Goal: Information Seeking & Learning: Compare options

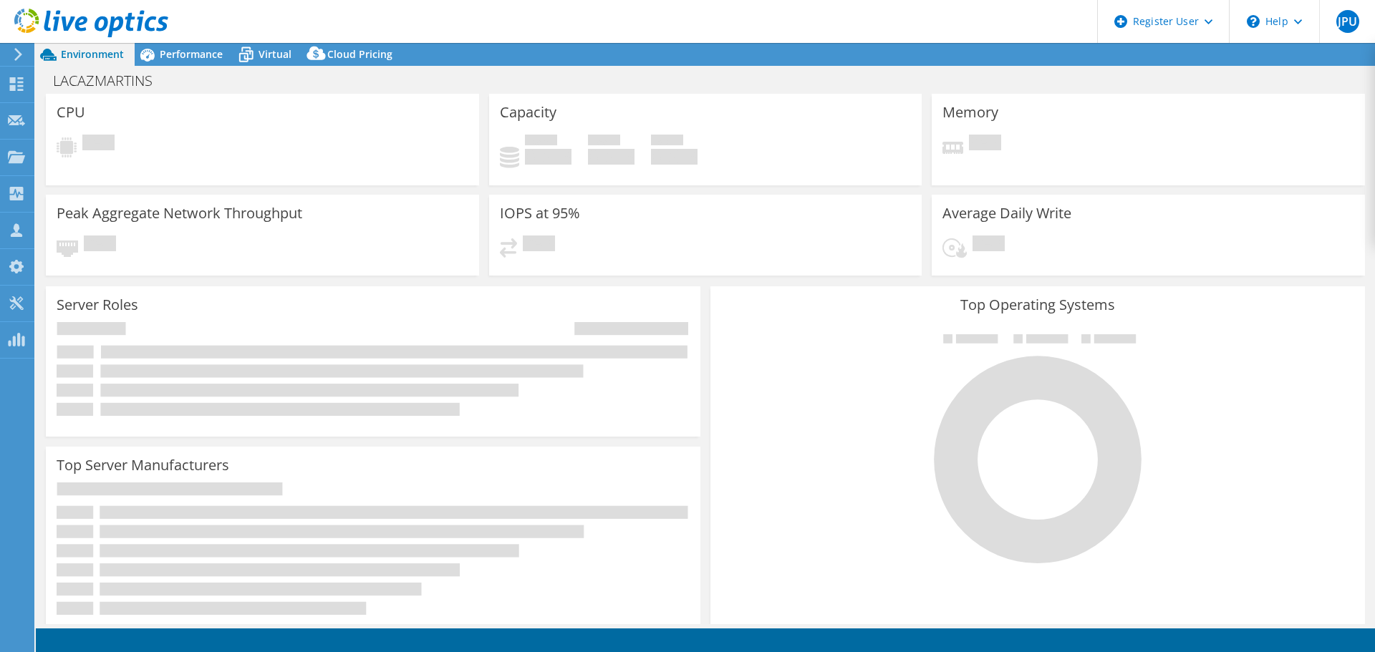
select select "USD"
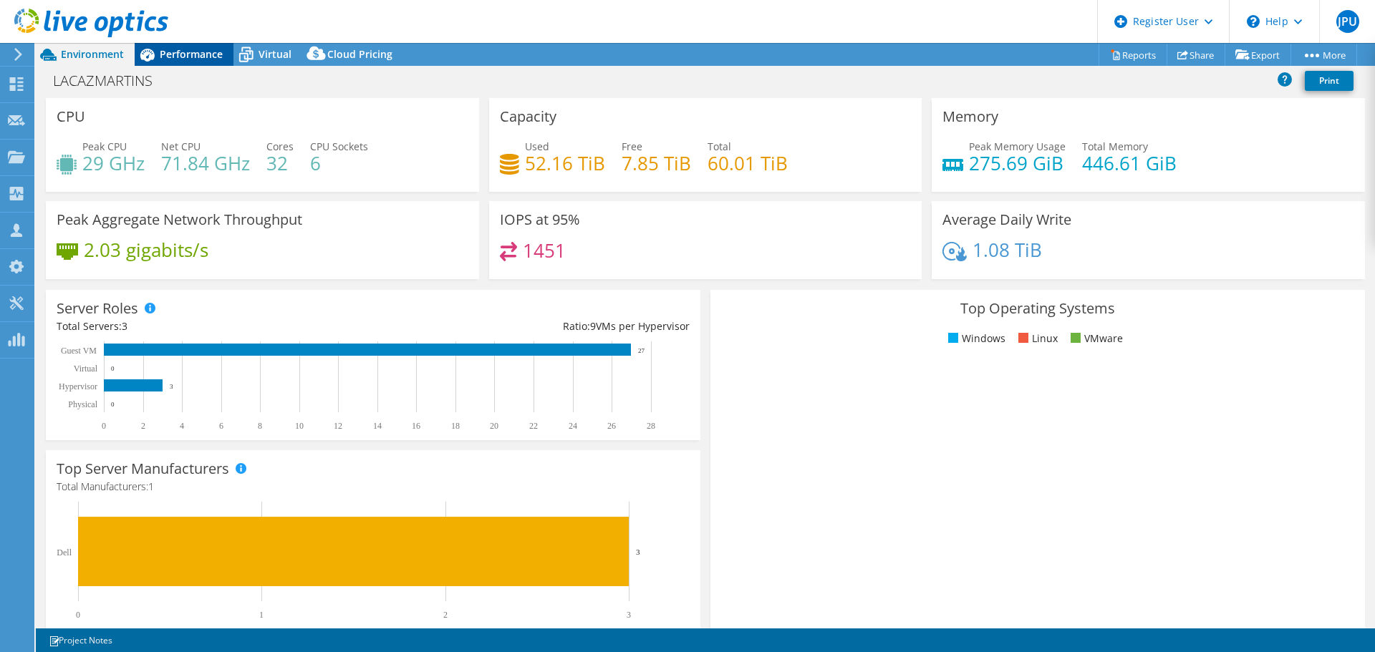
click at [214, 59] on span "Performance" at bounding box center [191, 54] width 63 height 14
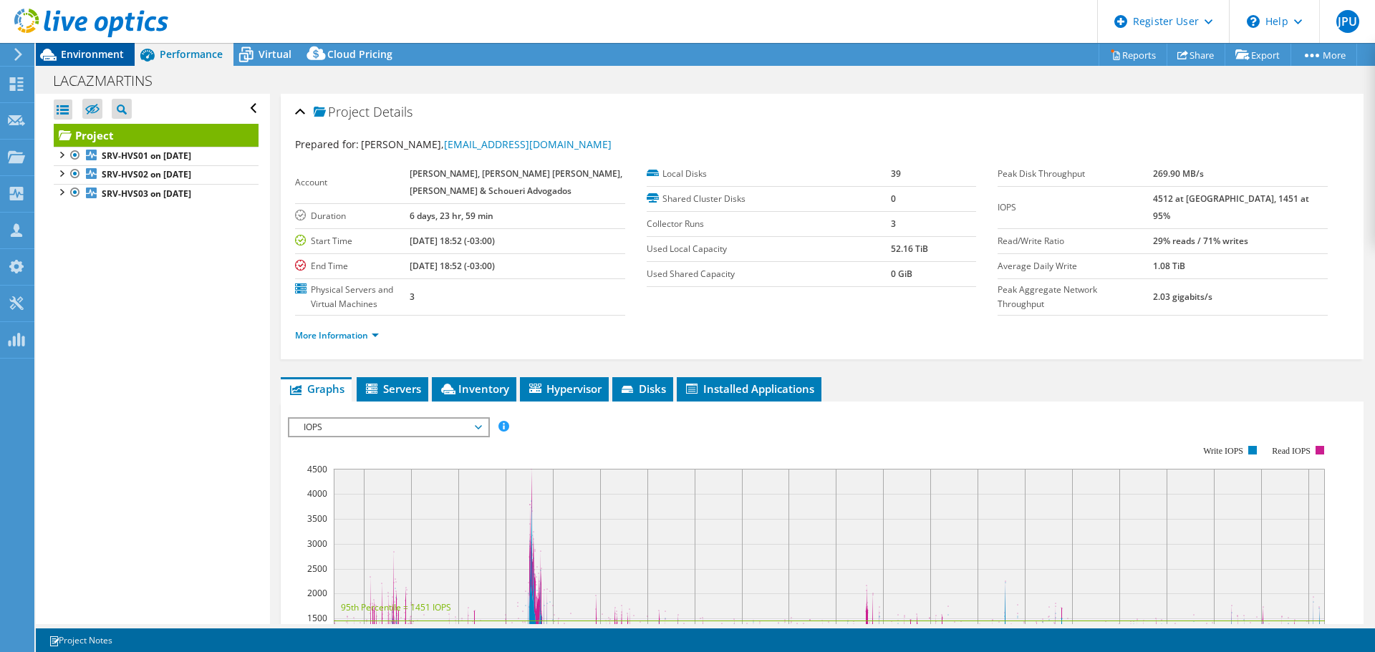
click at [84, 56] on span "Environment" at bounding box center [92, 54] width 63 height 14
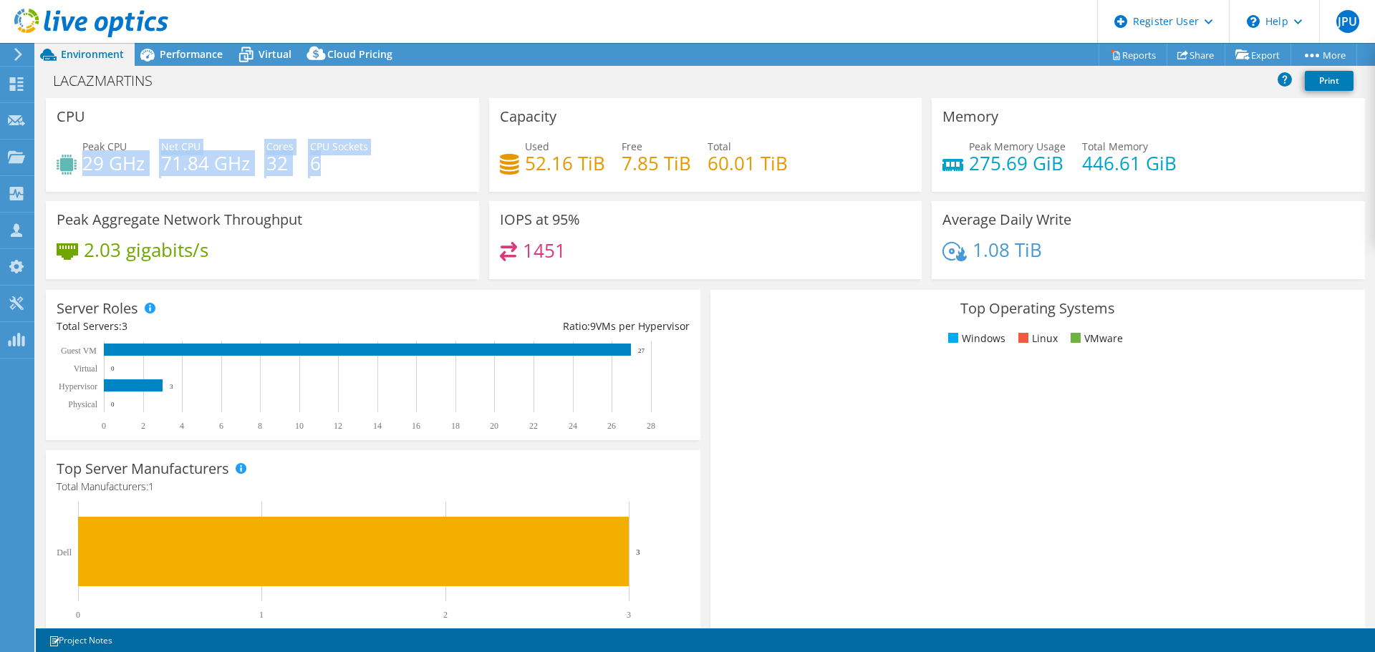
drag, startPoint x: 87, startPoint y: 163, endPoint x: 346, endPoint y: 168, distance: 259.3
click at [346, 168] on div "Peak CPU 29 GHz Net CPU 71.84 GHz Cores 32 CPU Sockets 6" at bounding box center [263, 162] width 412 height 47
click at [363, 170] on h4 "6" at bounding box center [339, 163] width 58 height 16
drag, startPoint x: 327, startPoint y: 161, endPoint x: 94, endPoint y: 180, distance: 233.5
click at [94, 180] on div "Peak CPU 29 GHz Net CPU 71.84 GHz Cores 32 CPU Sockets 6" at bounding box center [263, 162] width 412 height 47
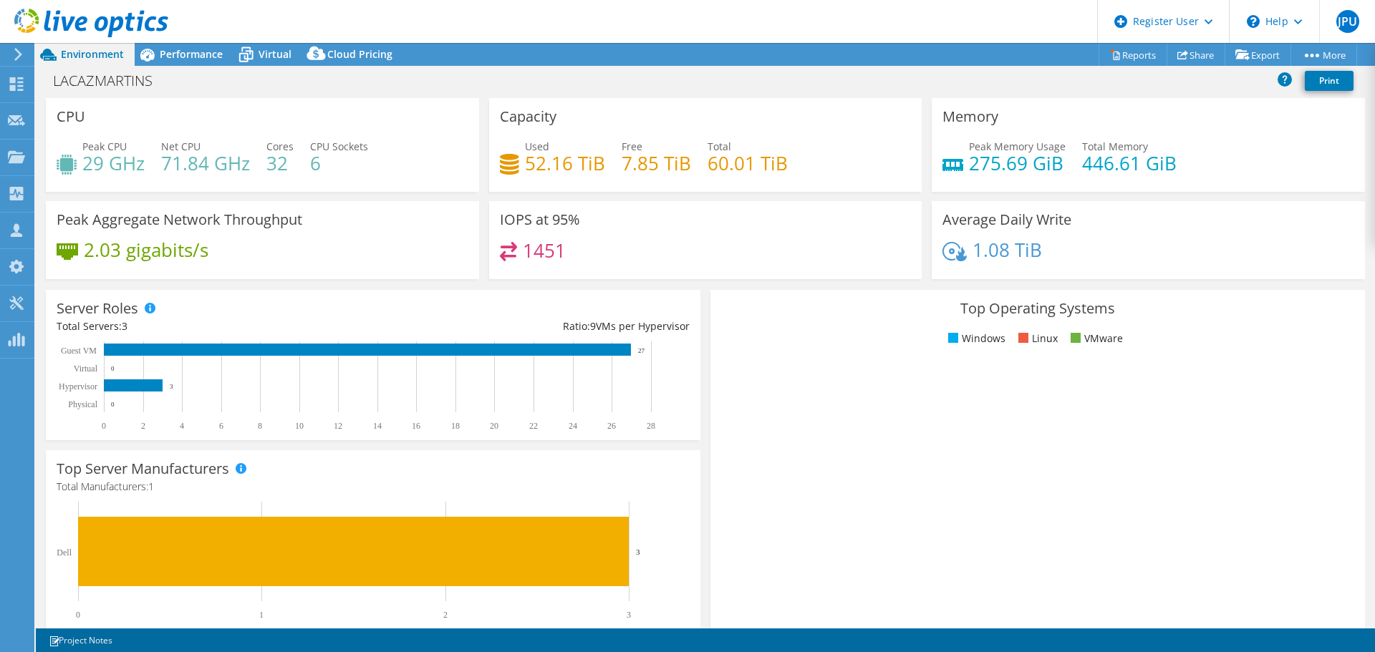
click at [525, 166] on h4 "52.16 TiB" at bounding box center [565, 163] width 80 height 16
click at [265, 54] on span "Virtual" at bounding box center [274, 54] width 33 height 14
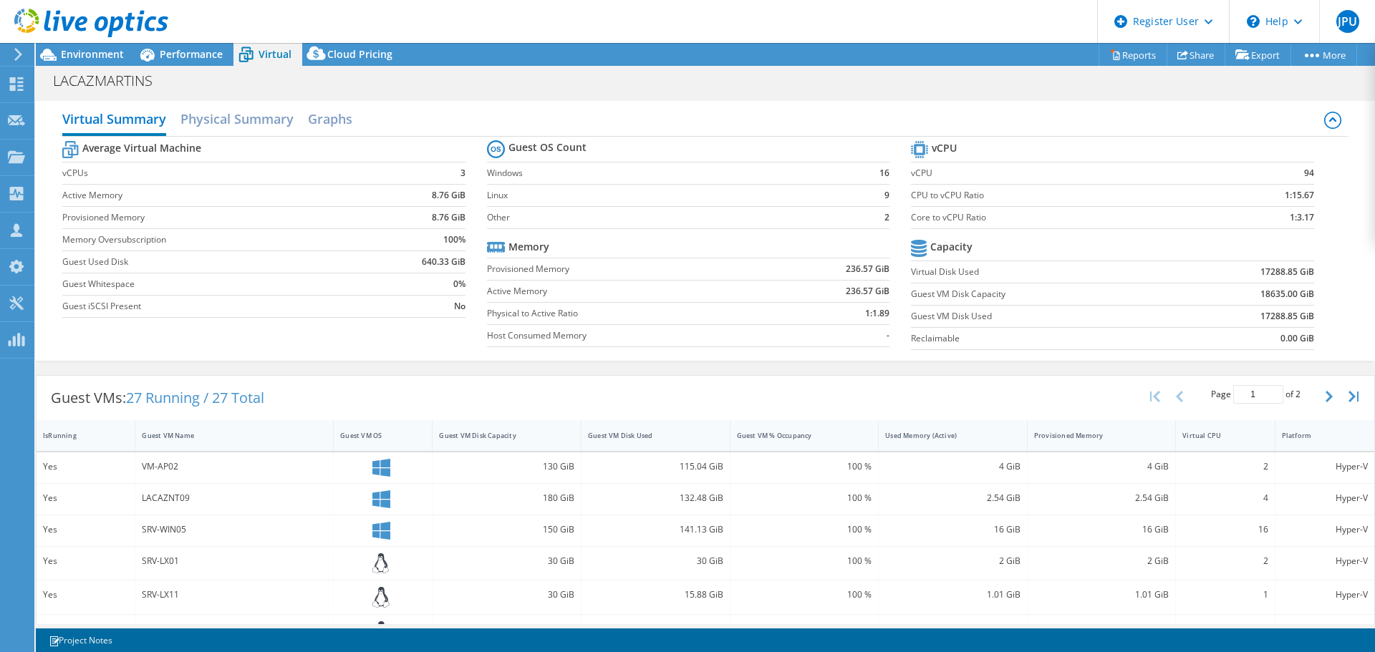
click at [1272, 274] on b "17288.85 GiB" at bounding box center [1287, 272] width 54 height 14
click at [117, 60] on span "Environment" at bounding box center [92, 54] width 63 height 14
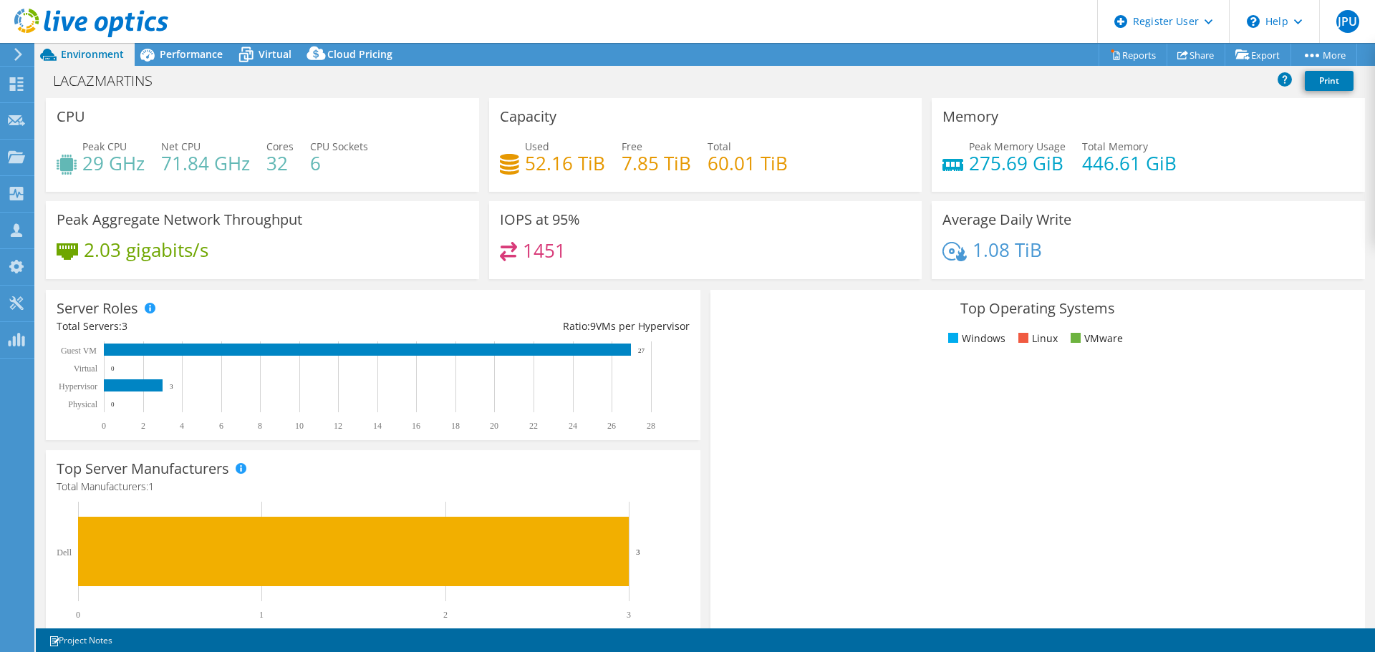
click at [540, 166] on h4 "52.16 TiB" at bounding box center [565, 163] width 80 height 16
click at [281, 54] on span "Virtual" at bounding box center [274, 54] width 33 height 14
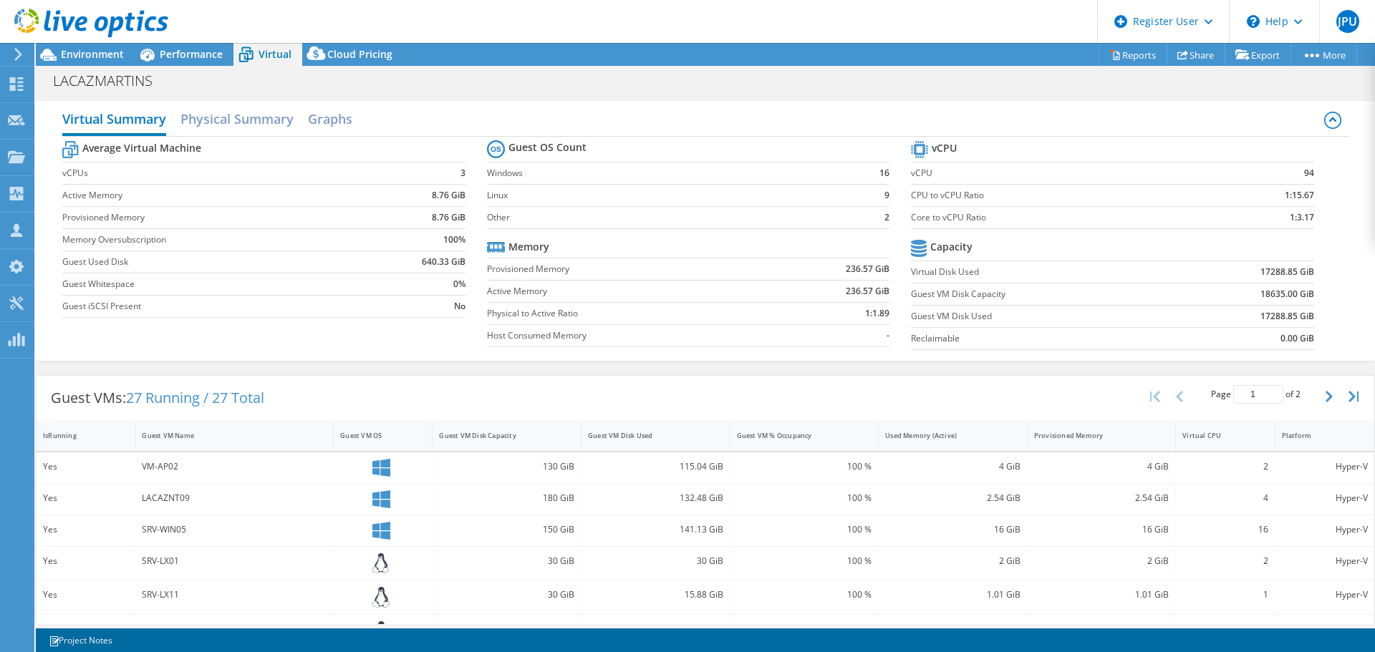
click at [1263, 269] on b "17288.85 GiB" at bounding box center [1287, 272] width 54 height 14
click at [1285, 337] on b "0.00 GiB" at bounding box center [1297, 339] width 34 height 14
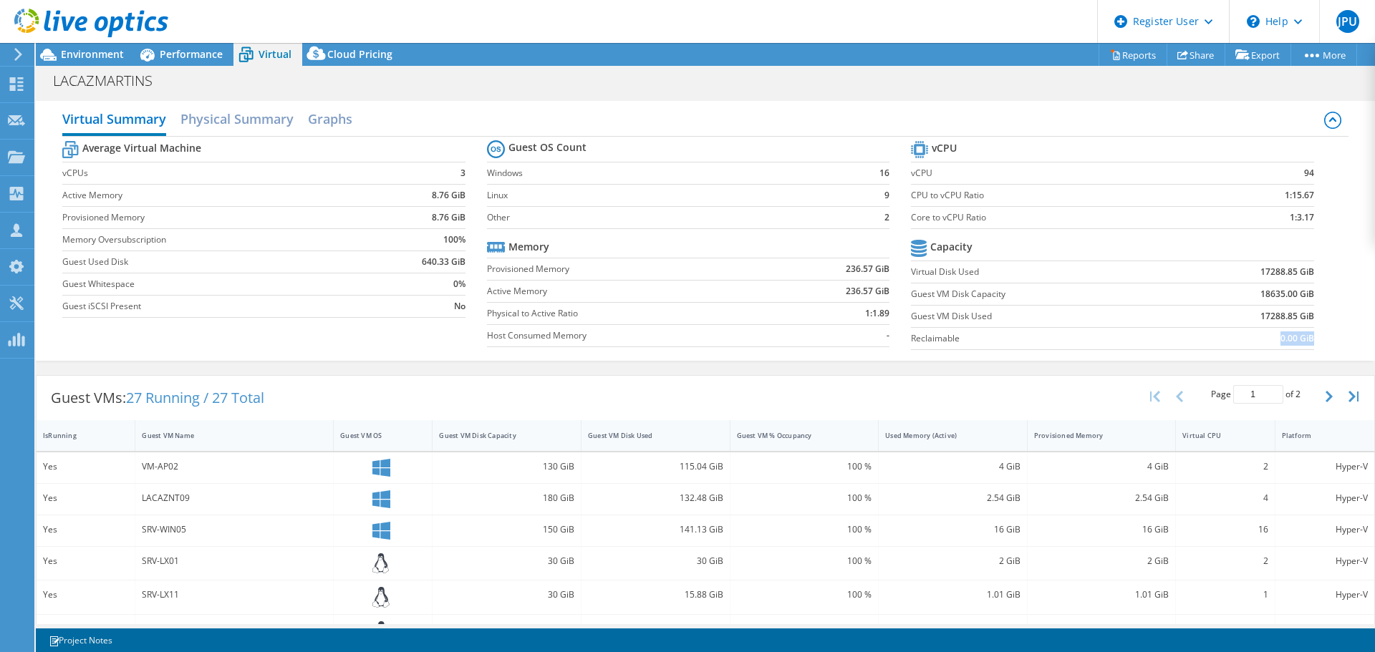
click at [1285, 337] on b "0.00 GiB" at bounding box center [1297, 339] width 34 height 14
click at [1265, 298] on b "18635.00 GiB" at bounding box center [1287, 294] width 54 height 14
click at [1267, 274] on b "17288.85 GiB" at bounding box center [1287, 272] width 54 height 14
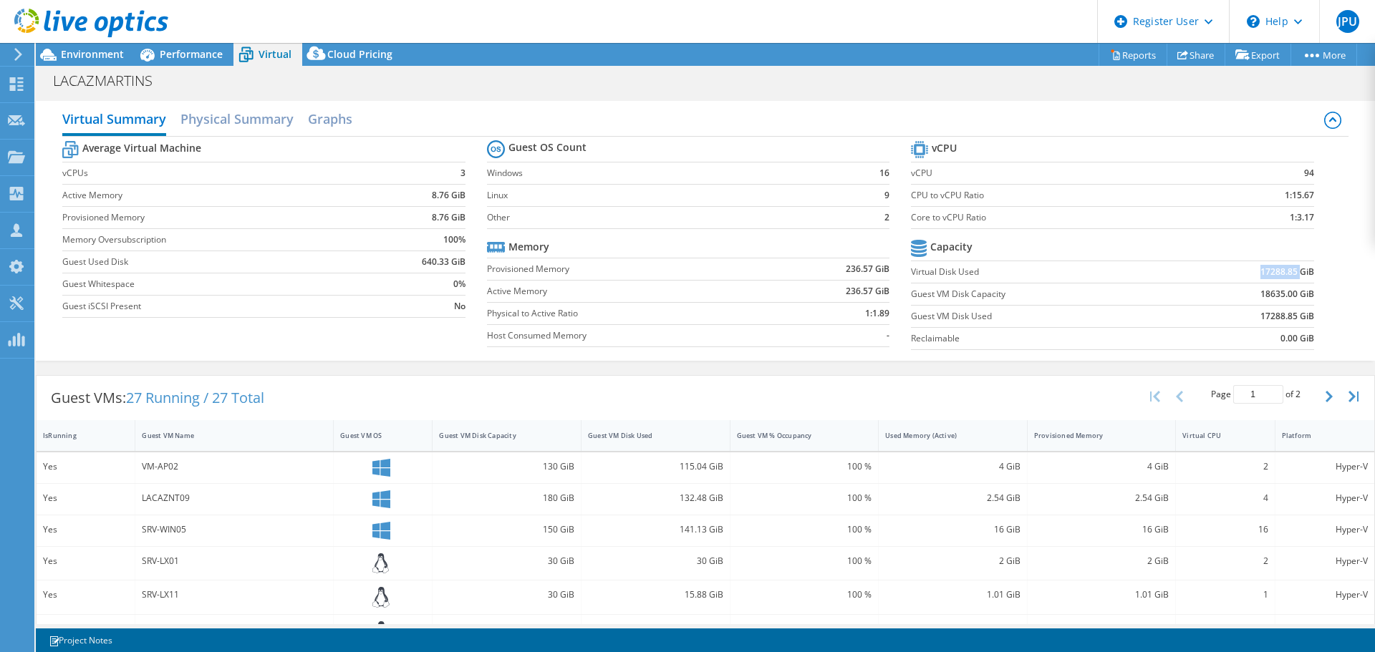
click at [1267, 274] on b "17288.85 GiB" at bounding box center [1287, 272] width 54 height 14
click at [89, 50] on span "Environment" at bounding box center [92, 54] width 63 height 14
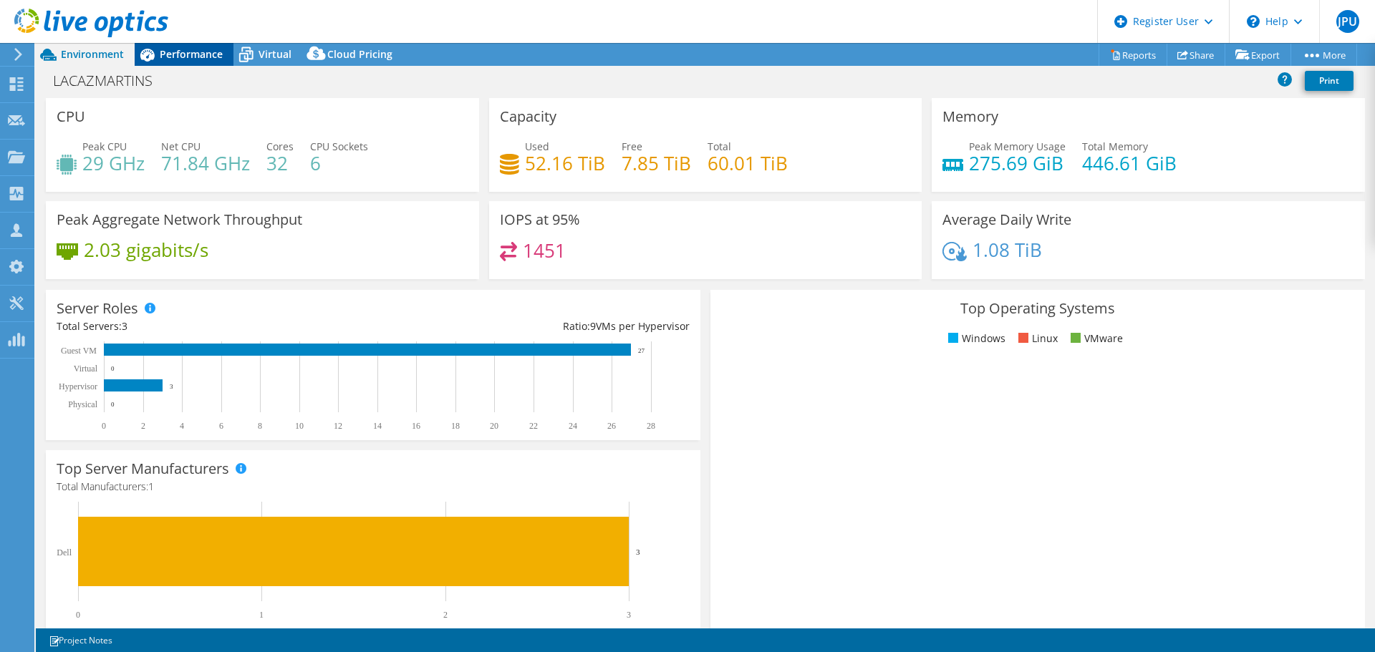
click at [185, 52] on span "Performance" at bounding box center [191, 54] width 63 height 14
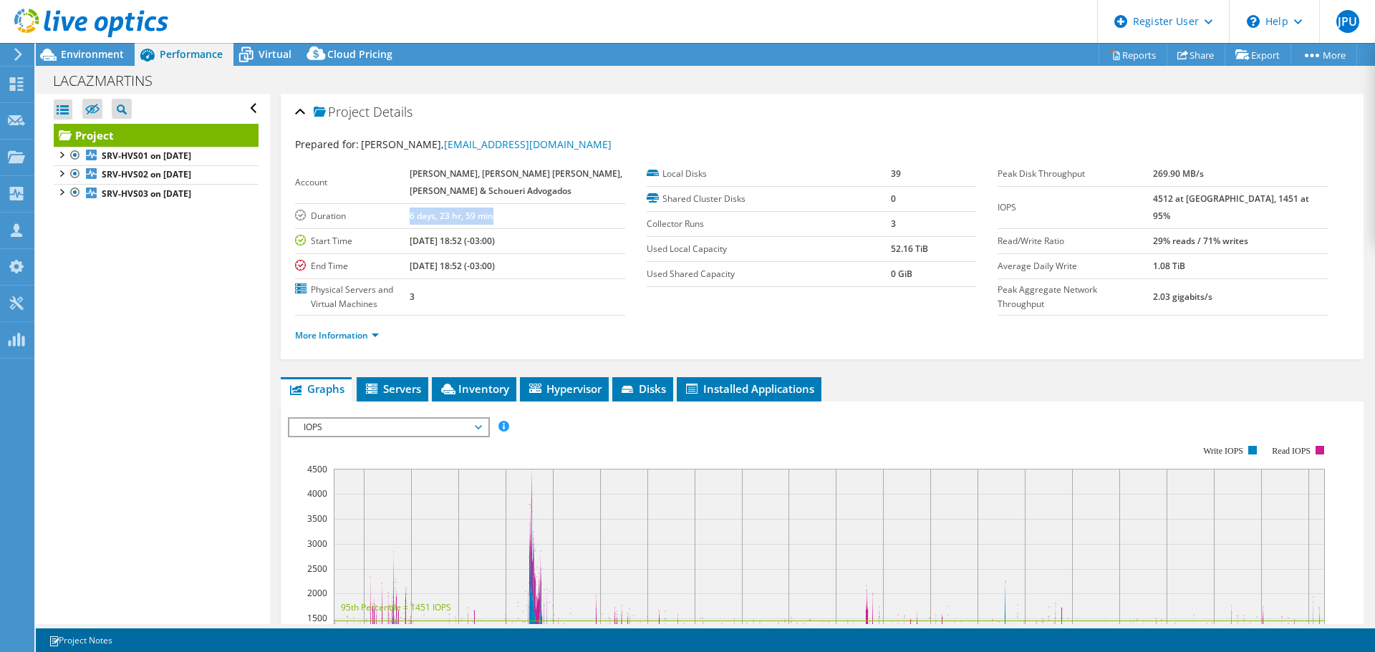
drag, startPoint x: 434, startPoint y: 216, endPoint x: 526, endPoint y: 215, distance: 91.7
click at [526, 215] on td "6 days, 23 hr, 59 min" at bounding box center [517, 215] width 215 height 25
click at [1194, 206] on td "4512 at [GEOGRAPHIC_DATA], 1451 at 95%" at bounding box center [1240, 207] width 175 height 42
click at [1198, 200] on b "4512 at [GEOGRAPHIC_DATA], 1451 at 95%" at bounding box center [1231, 207] width 156 height 29
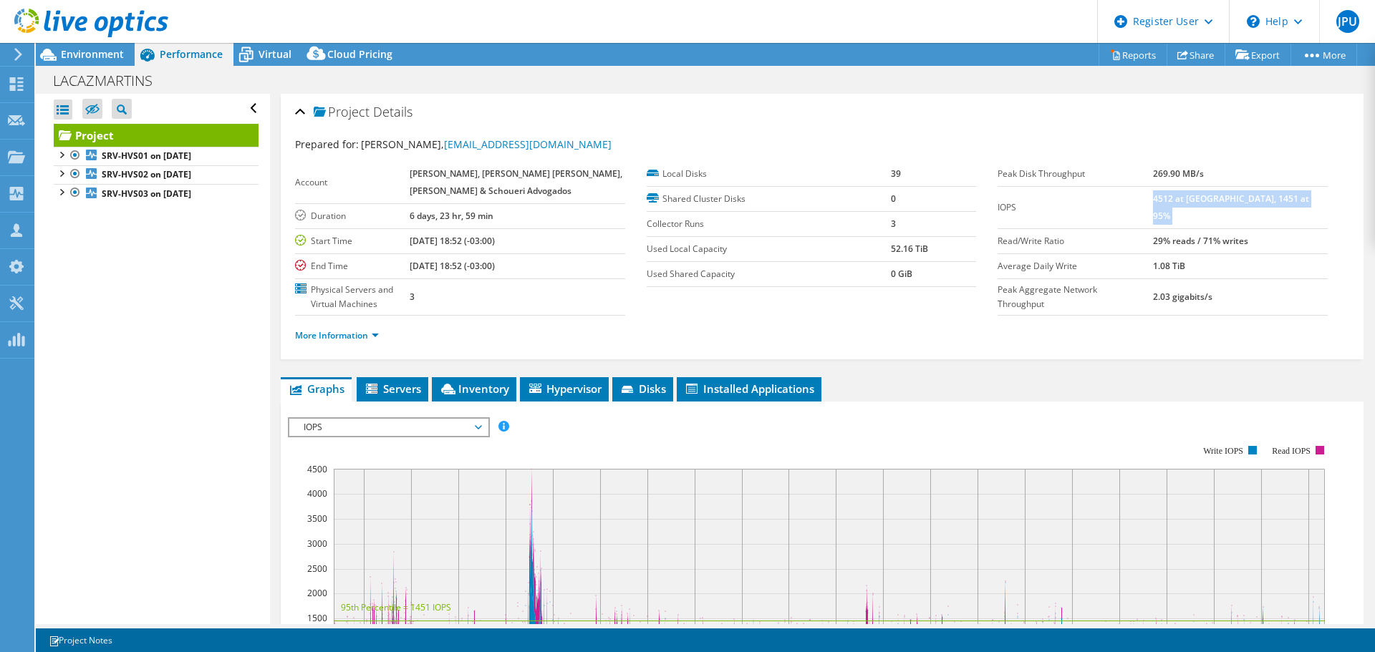
click at [1198, 200] on b "4512 at [GEOGRAPHIC_DATA], 1451 at 95%" at bounding box center [1231, 207] width 156 height 29
click at [1185, 260] on b "1.08 TiB" at bounding box center [1169, 266] width 32 height 12
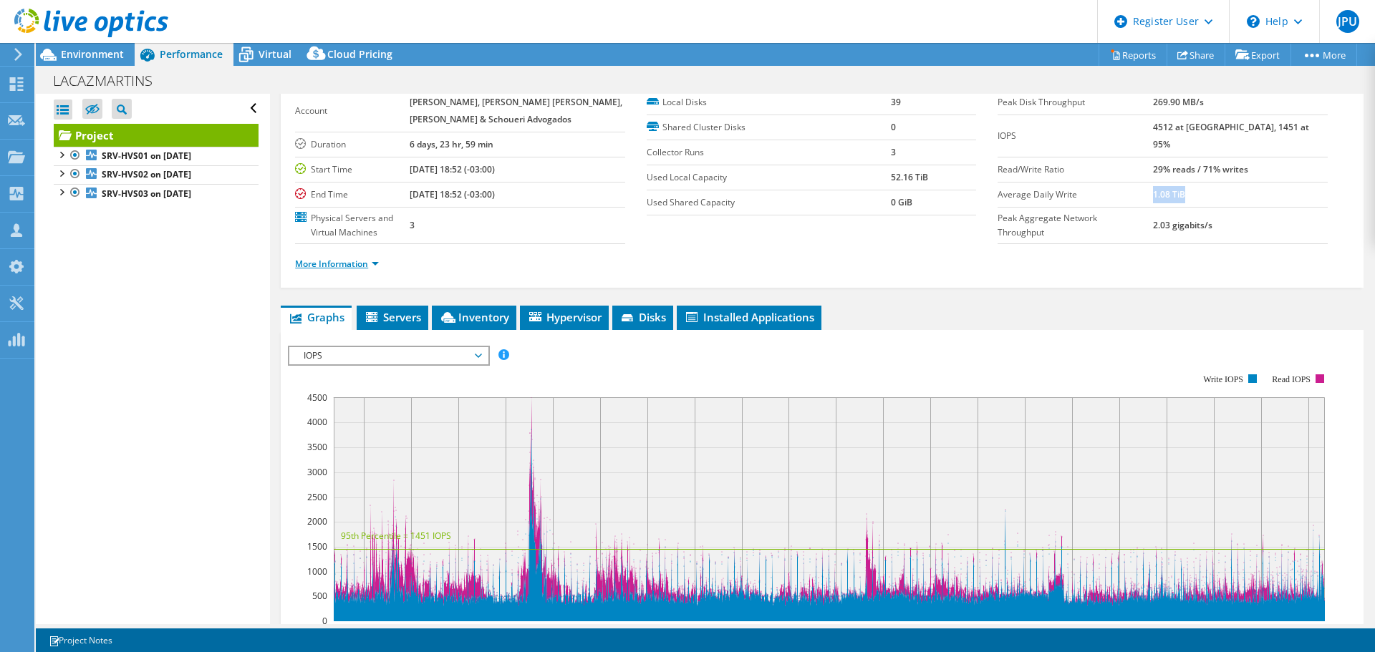
click at [364, 264] on link "More Information" at bounding box center [337, 264] width 84 height 12
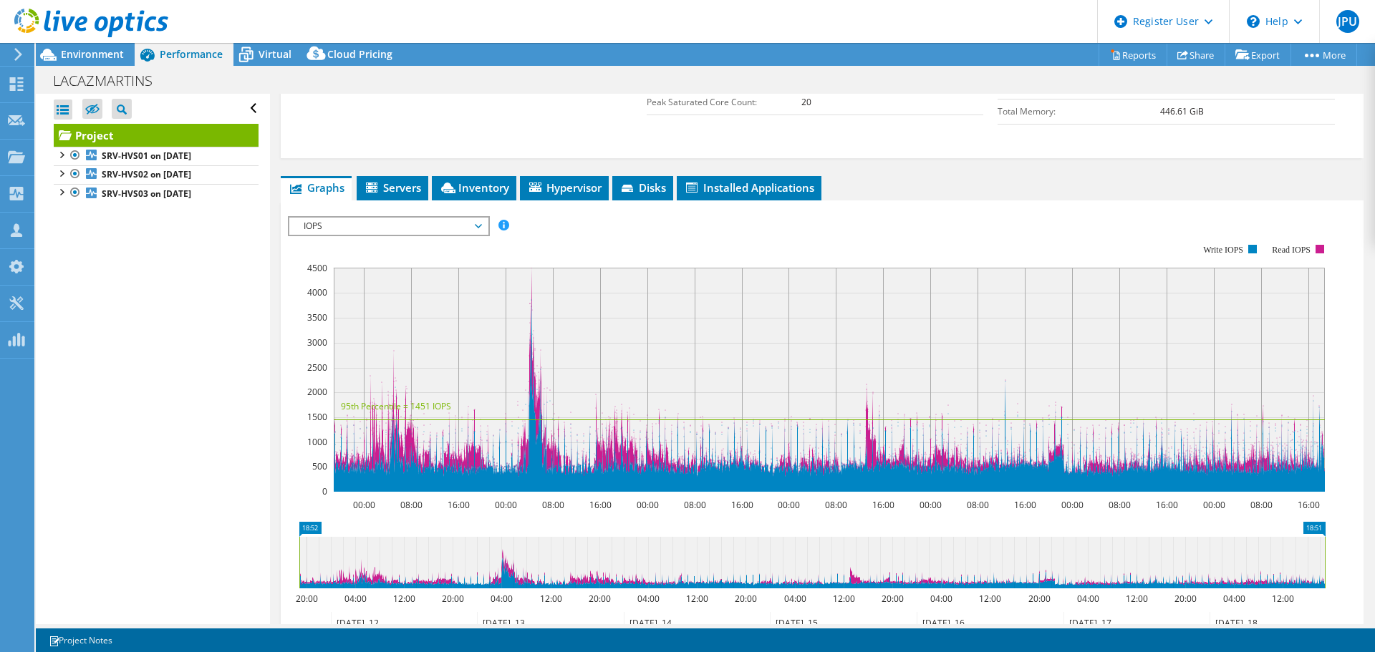
scroll to position [430, 0]
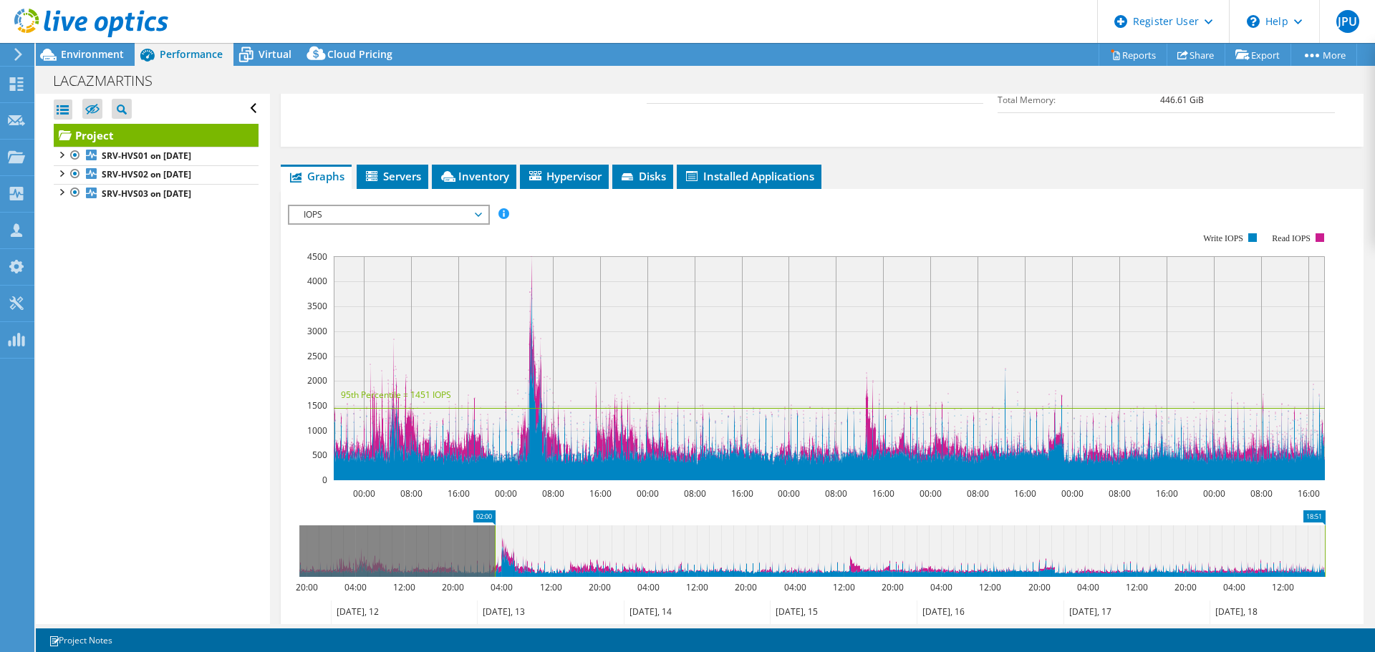
drag, startPoint x: 299, startPoint y: 550, endPoint x: 495, endPoint y: 548, distance: 195.5
click at [495, 548] on rect at bounding box center [495, 552] width 6 height 52
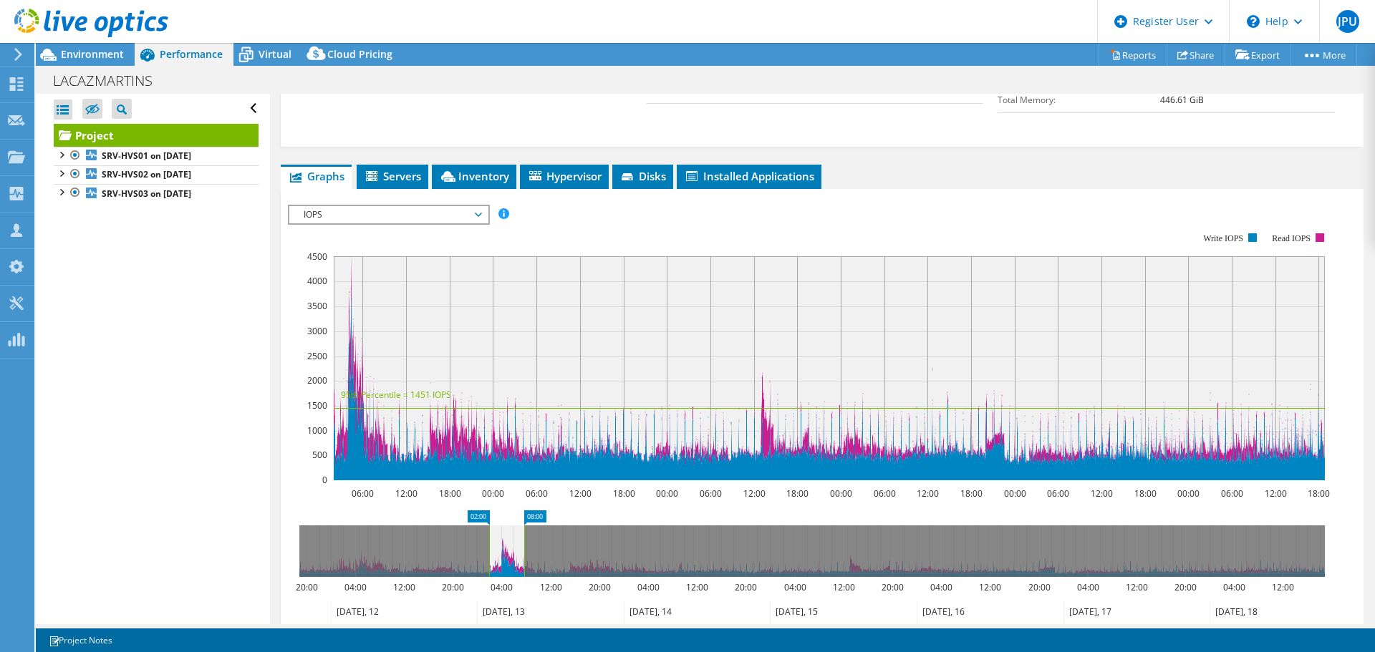
drag, startPoint x: 1324, startPoint y: 551, endPoint x: 523, endPoint y: 541, distance: 800.6
click at [523, 541] on rect at bounding box center [524, 552] width 6 height 52
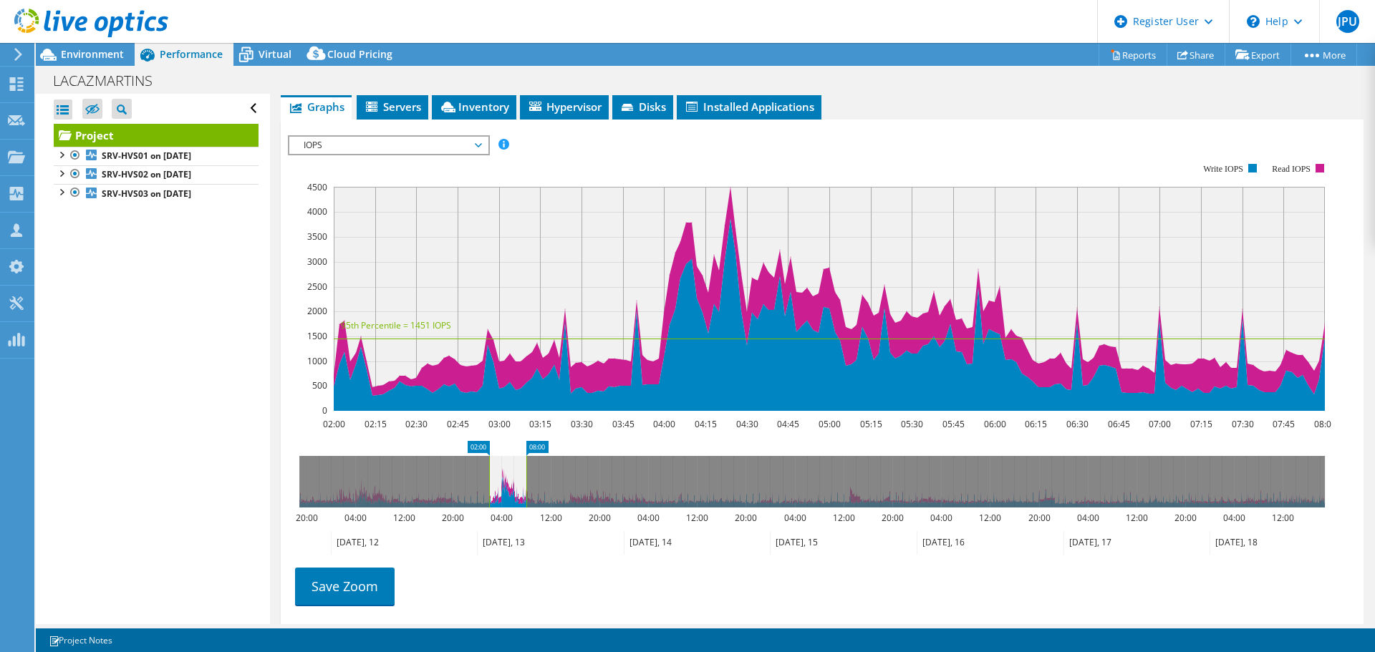
scroll to position [501, 0]
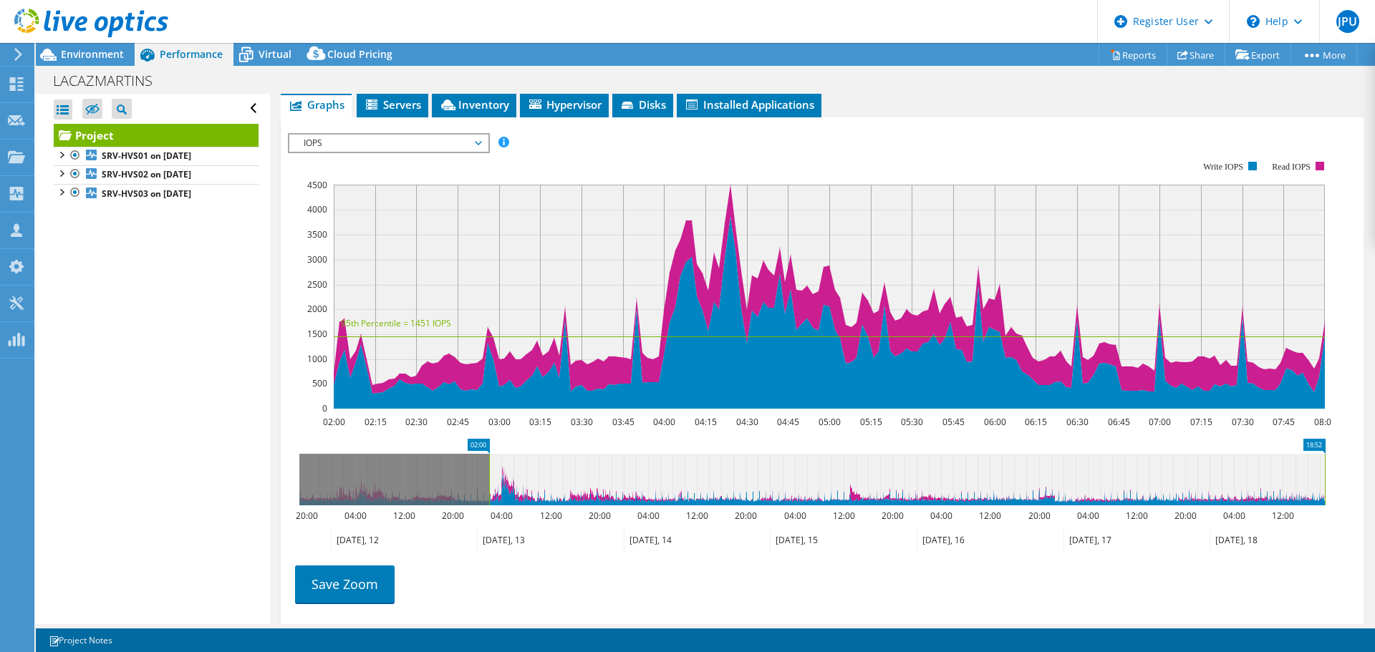
drag, startPoint x: 528, startPoint y: 477, endPoint x: 1328, endPoint y: 470, distance: 799.8
click at [1328, 470] on rect at bounding box center [1325, 480] width 6 height 52
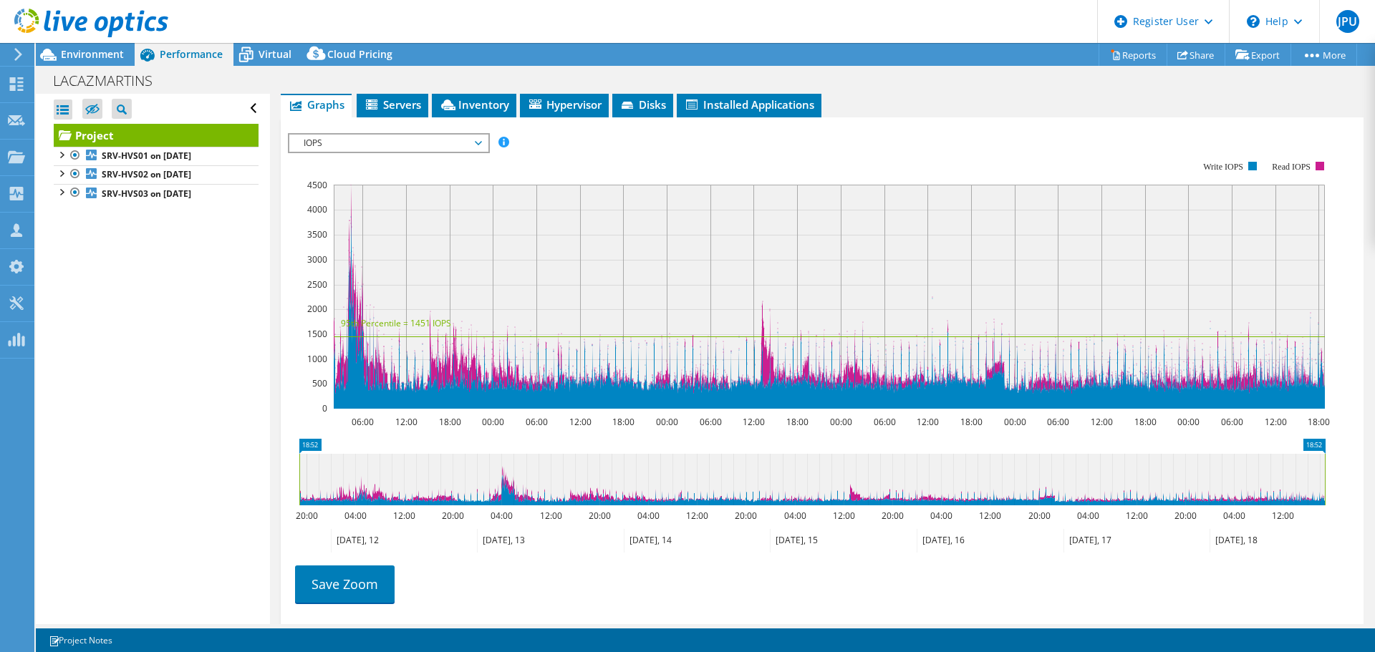
drag, startPoint x: 488, startPoint y: 465, endPoint x: 231, endPoint y: 470, distance: 257.1
click at [231, 470] on div "Open All Close All Hide Excluded Nodes Project Tree Filter" at bounding box center [705, 359] width 1339 height 531
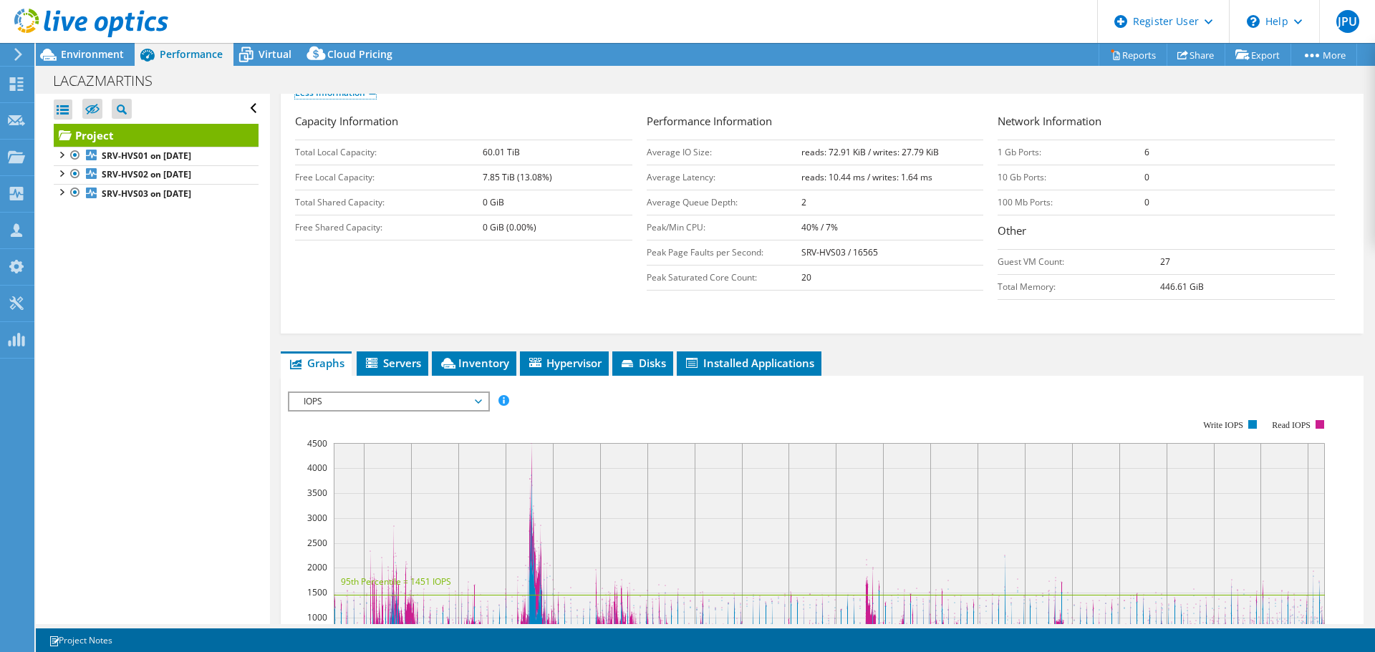
scroll to position [240, 0]
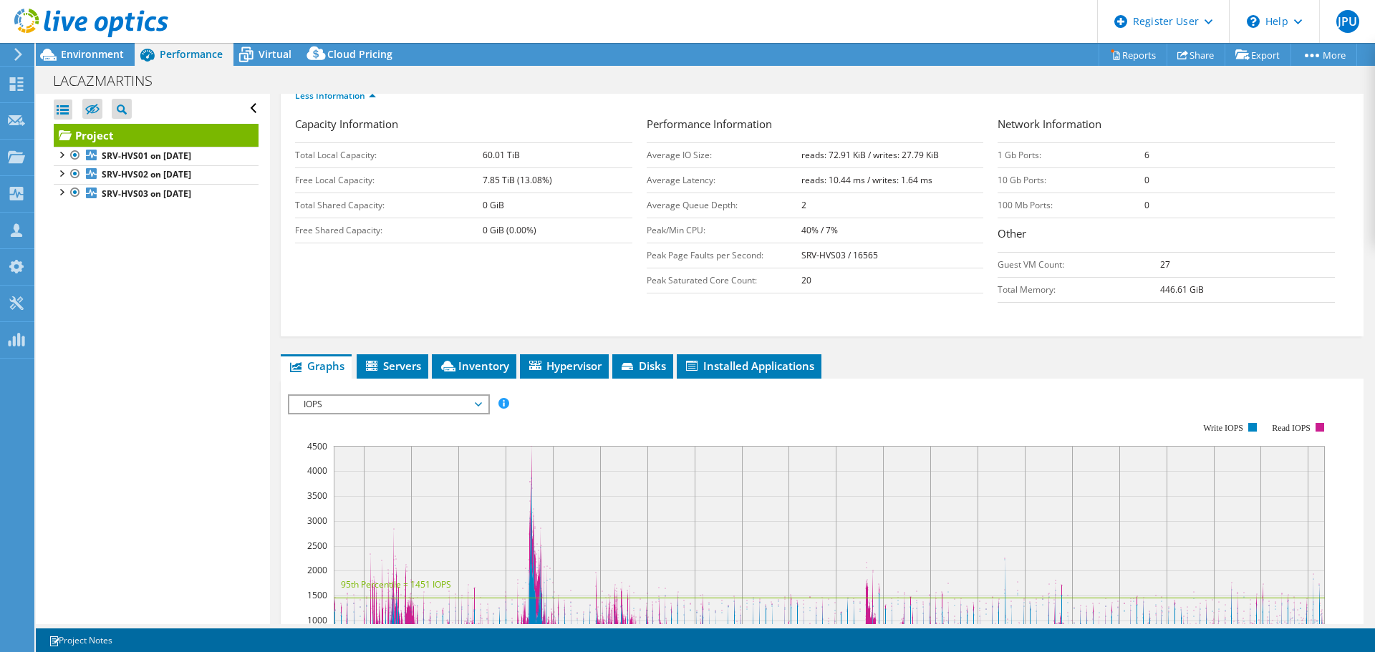
click at [396, 402] on span "IOPS" at bounding box center [388, 404] width 184 height 17
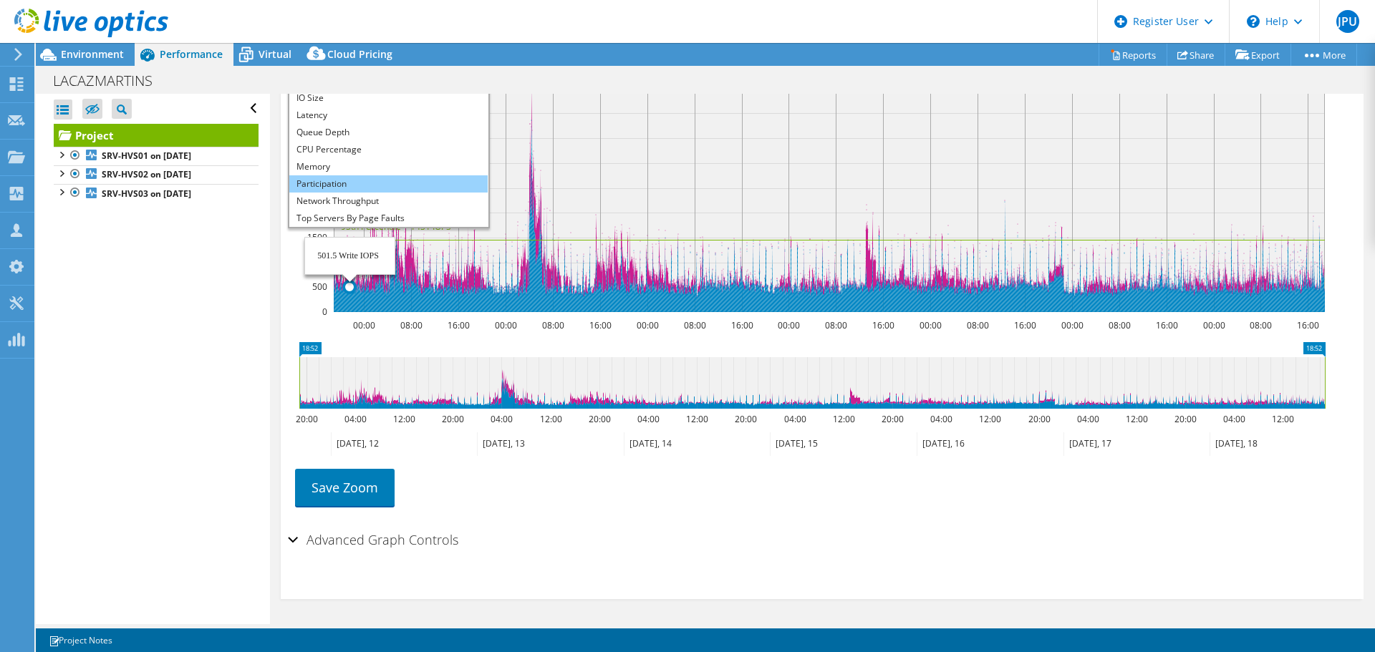
scroll to position [52, 0]
click at [378, 204] on li "Workload Concentration Bubble" at bounding box center [388, 201] width 198 height 17
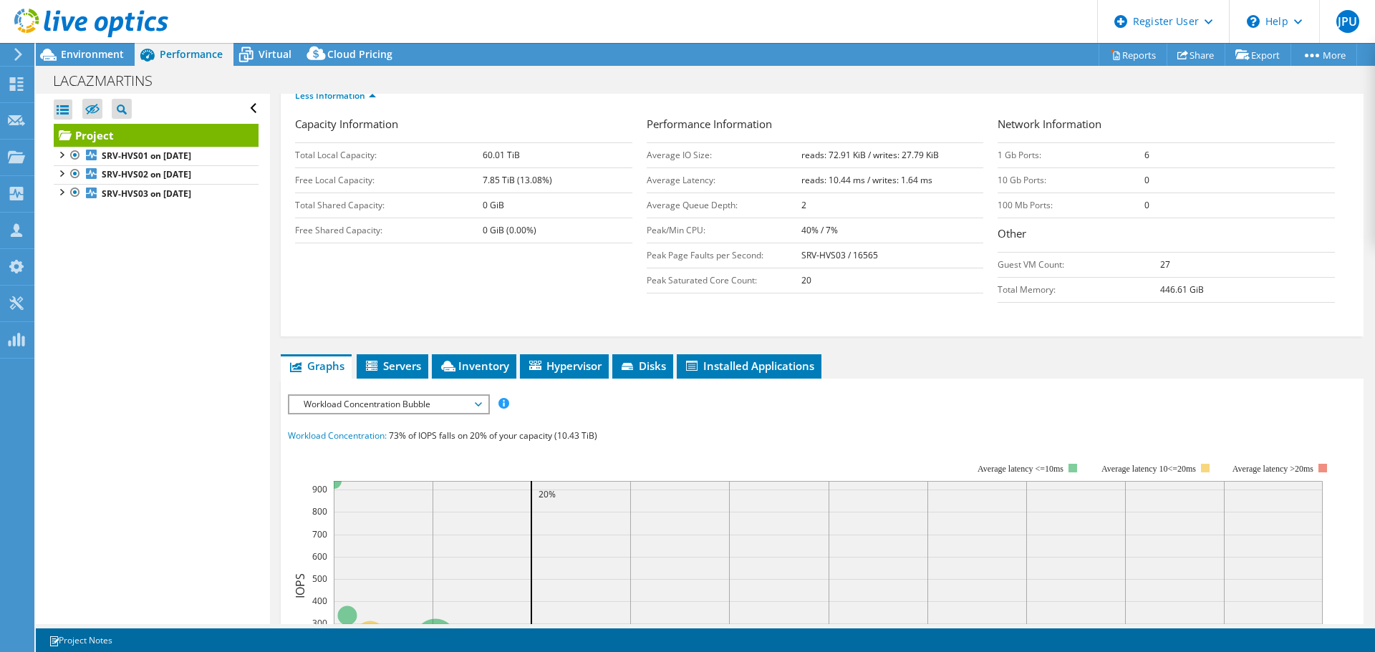
scroll to position [0, 0]
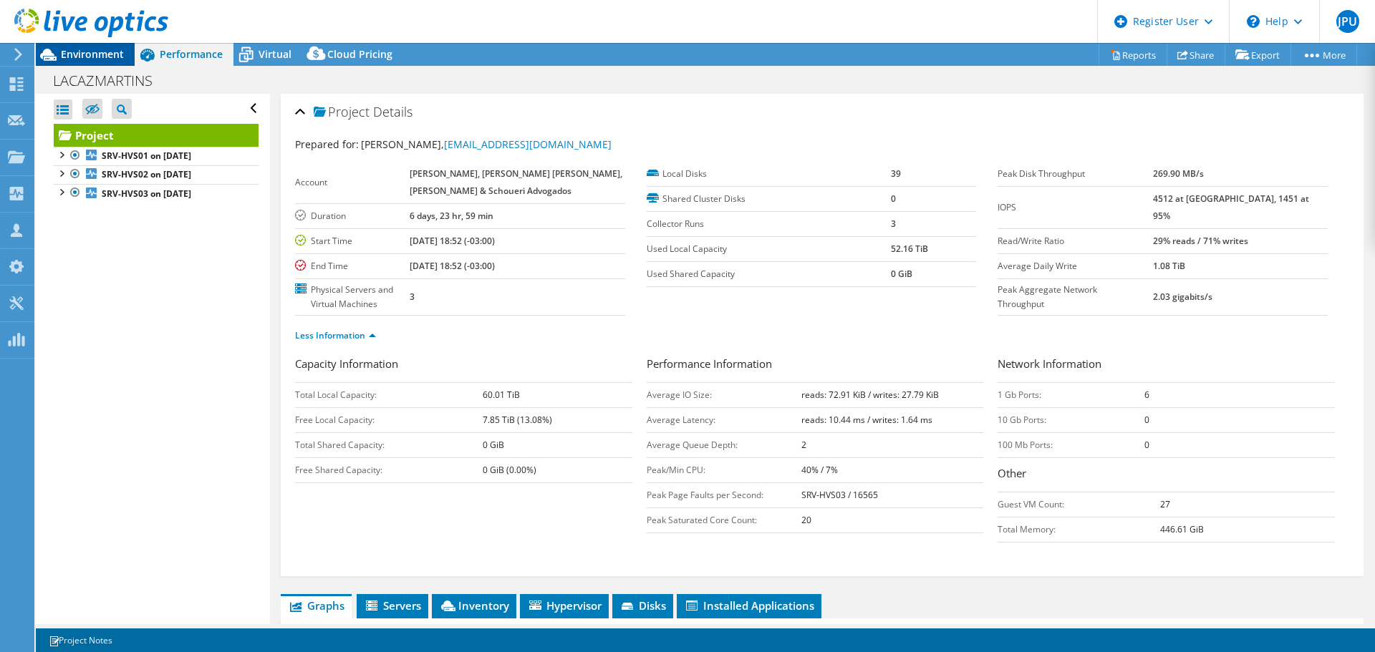
click at [102, 54] on span "Environment" at bounding box center [92, 54] width 63 height 14
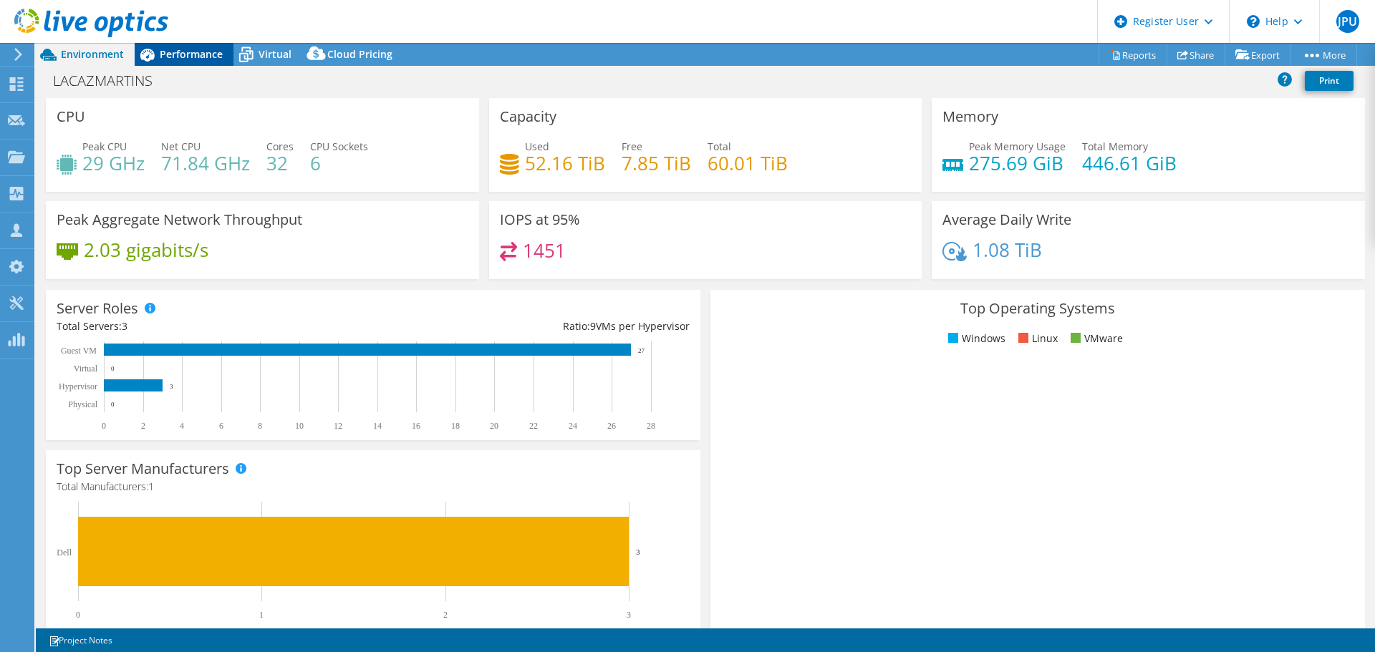
click at [207, 52] on span "Performance" at bounding box center [191, 54] width 63 height 14
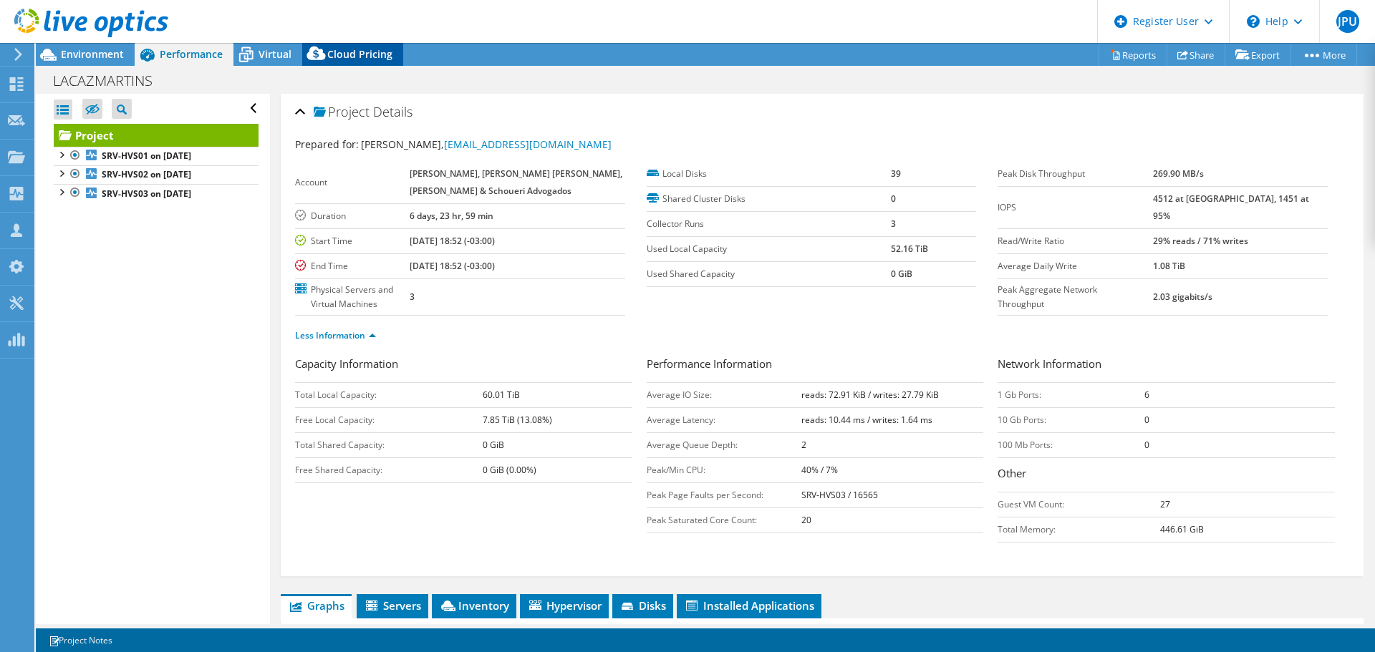
click at [362, 56] on span "Cloud Pricing" at bounding box center [359, 54] width 65 height 14
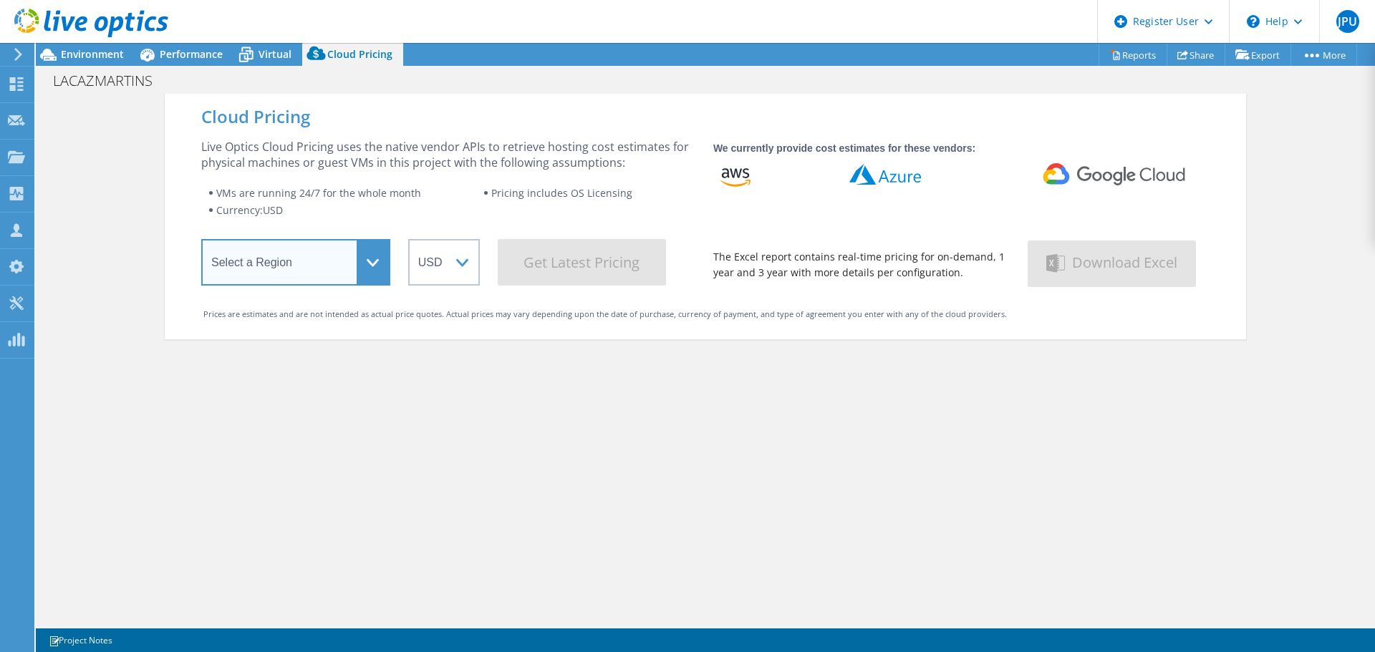
click at [306, 269] on select "Select a Region [GEOGRAPHIC_DATA] ([GEOGRAPHIC_DATA]) [GEOGRAPHIC_DATA] ([GEOGR…" at bounding box center [295, 262] width 189 height 47
select select "SouthAmerica"
click at [201, 242] on select "Select a Region [GEOGRAPHIC_DATA] ([GEOGRAPHIC_DATA]) [GEOGRAPHIC_DATA] ([GEOGR…" at bounding box center [295, 262] width 189 height 47
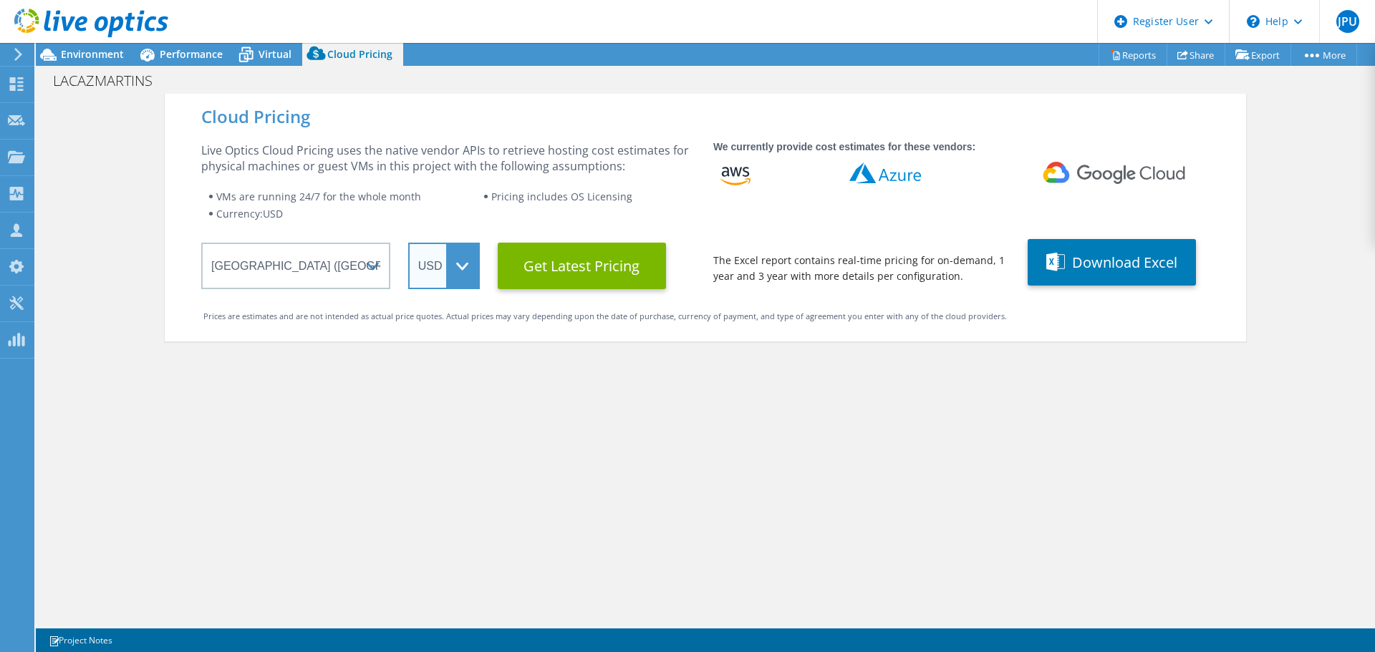
click at [446, 274] on select "ARS AUD BRL CAD CHF CLP CNY DKK EUR GBP HKD HUF INR JPY MXN MYR NOK NZD PEN SEK…" at bounding box center [444, 266] width 72 height 47
click at [408, 243] on select "ARS AUD BRL CAD CHF CLP CNY DKK EUR GBP HKD HUF INR JPY MXN MYR NOK NZD PEN SEK…" at bounding box center [444, 266] width 72 height 47
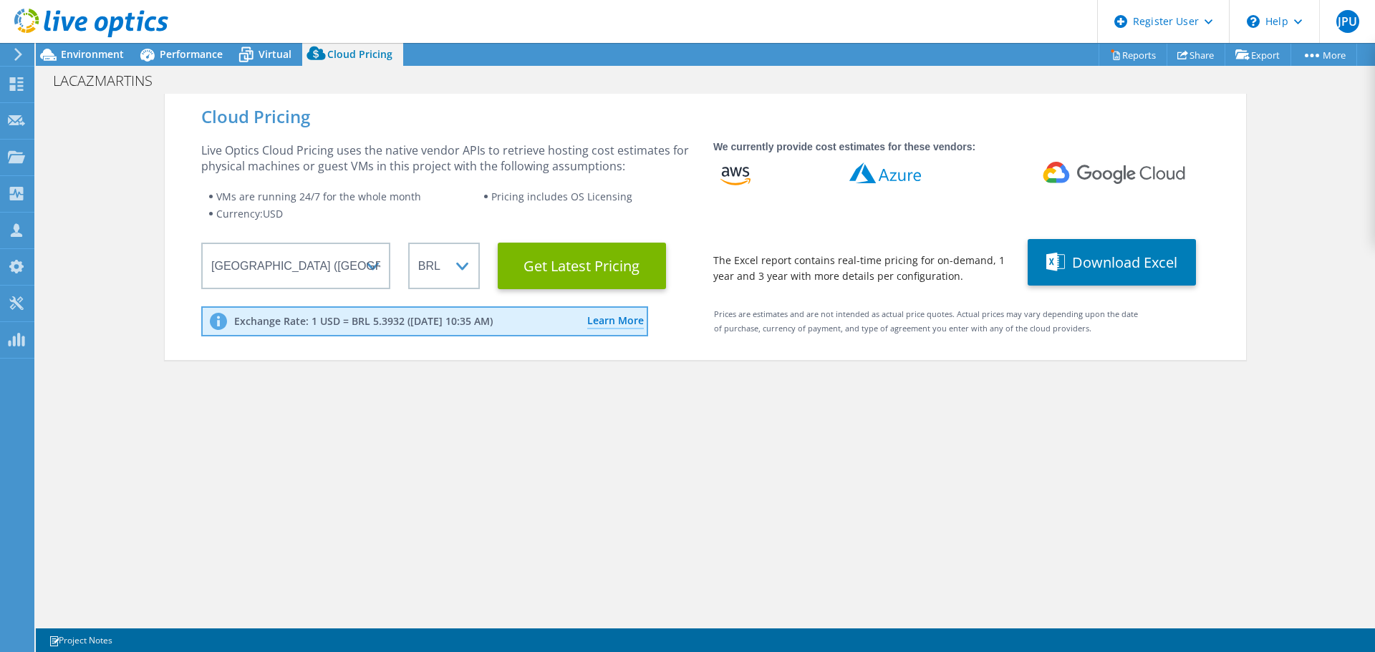
click at [738, 419] on div "Cloud Pricing Live Optics Cloud Pricing uses the native vendor APIs to retrieve…" at bounding box center [705, 420] width 1081 height 652
click at [611, 266] on Latest "Get Latest Pricing" at bounding box center [582, 266] width 168 height 47
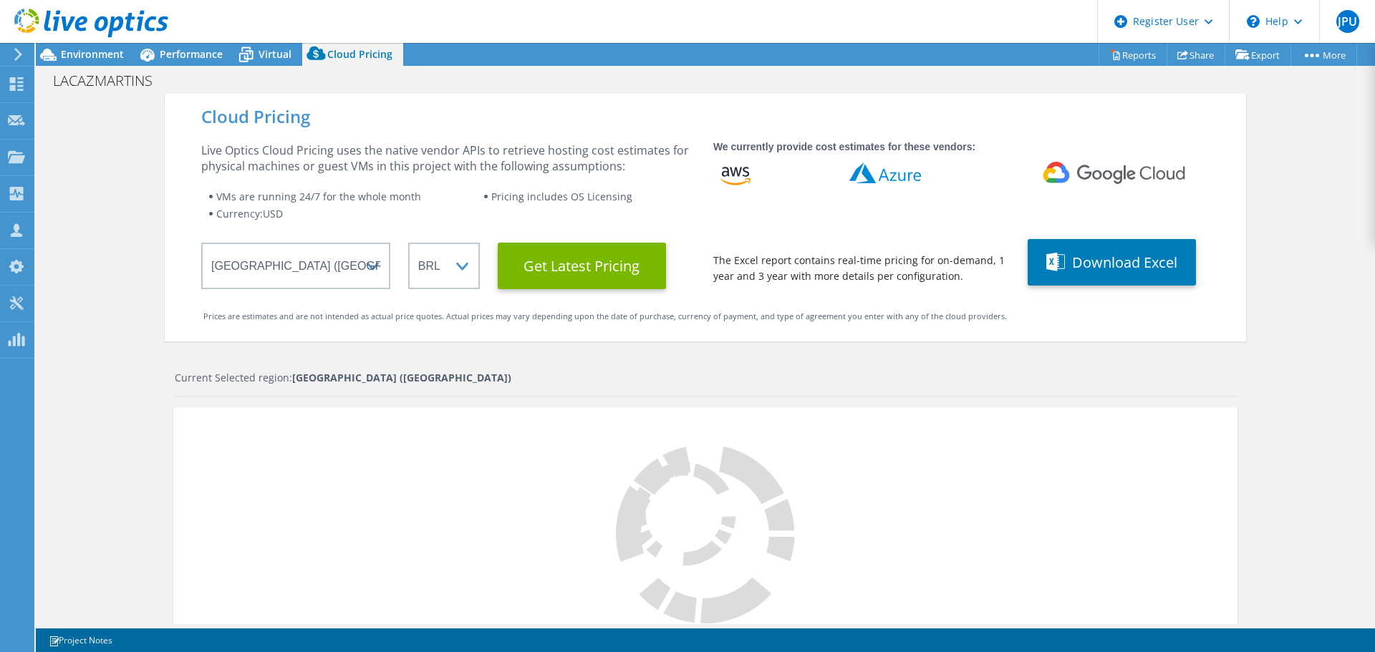
scroll to position [286, 0]
select select "BRL"
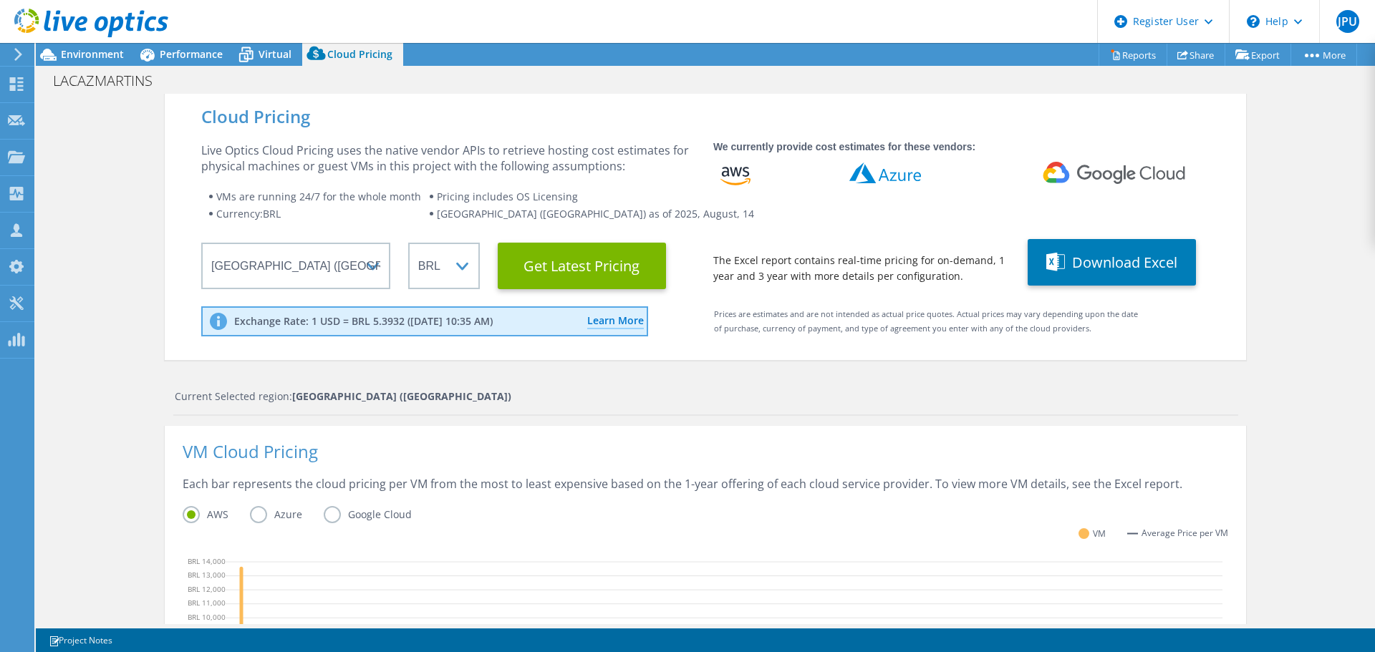
scroll to position [639, 0]
drag, startPoint x: 1280, startPoint y: 337, endPoint x: 1318, endPoint y: 332, distance: 39.1
click at [1280, 337] on div "Cloud Pricing Live Optics Cloud Pricing uses the native vendor APIs to retrieve…" at bounding box center [705, 581] width 1339 height 975
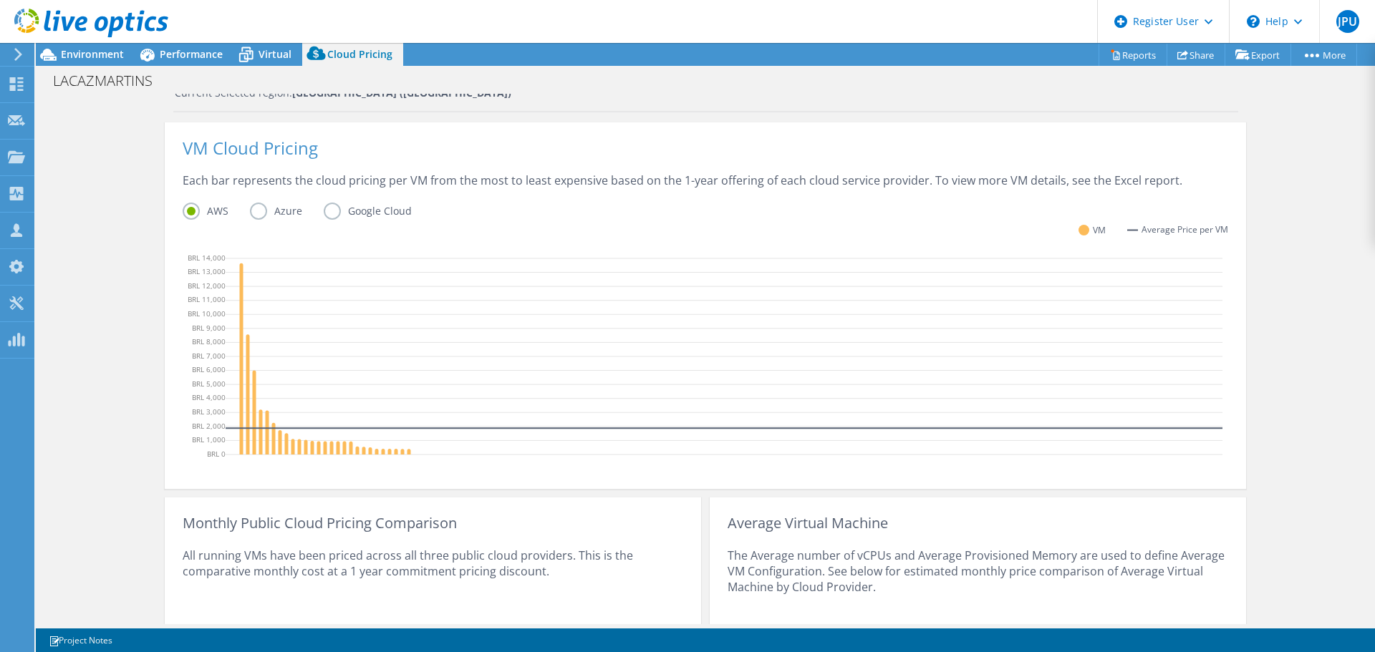
scroll to position [445, 0]
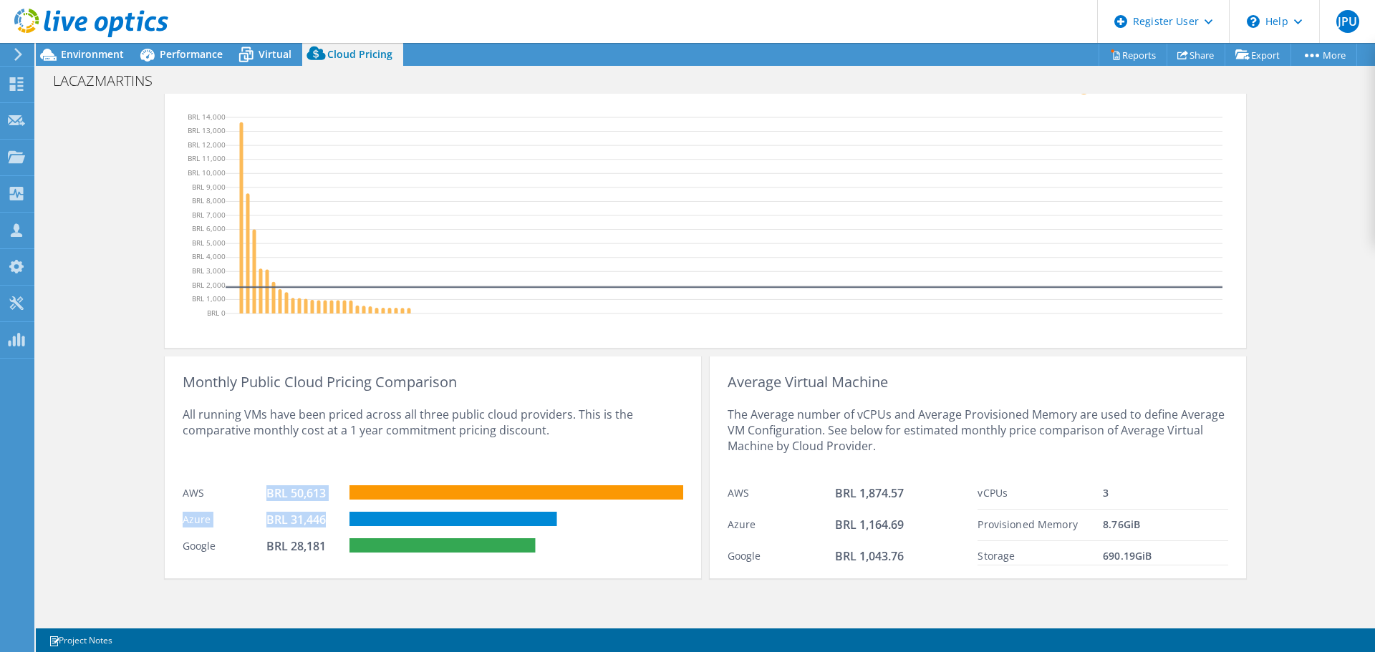
drag, startPoint x: 262, startPoint y: 494, endPoint x: 342, endPoint y: 531, distance: 87.5
click at [342, 531] on div "Monthly Public Cloud Pricing Comparison All running VMs have been priced across…" at bounding box center [433, 468] width 536 height 222
click at [378, 429] on div "All running VMs have been priced across all three public cloud providers. This …" at bounding box center [433, 434] width 501 height 88
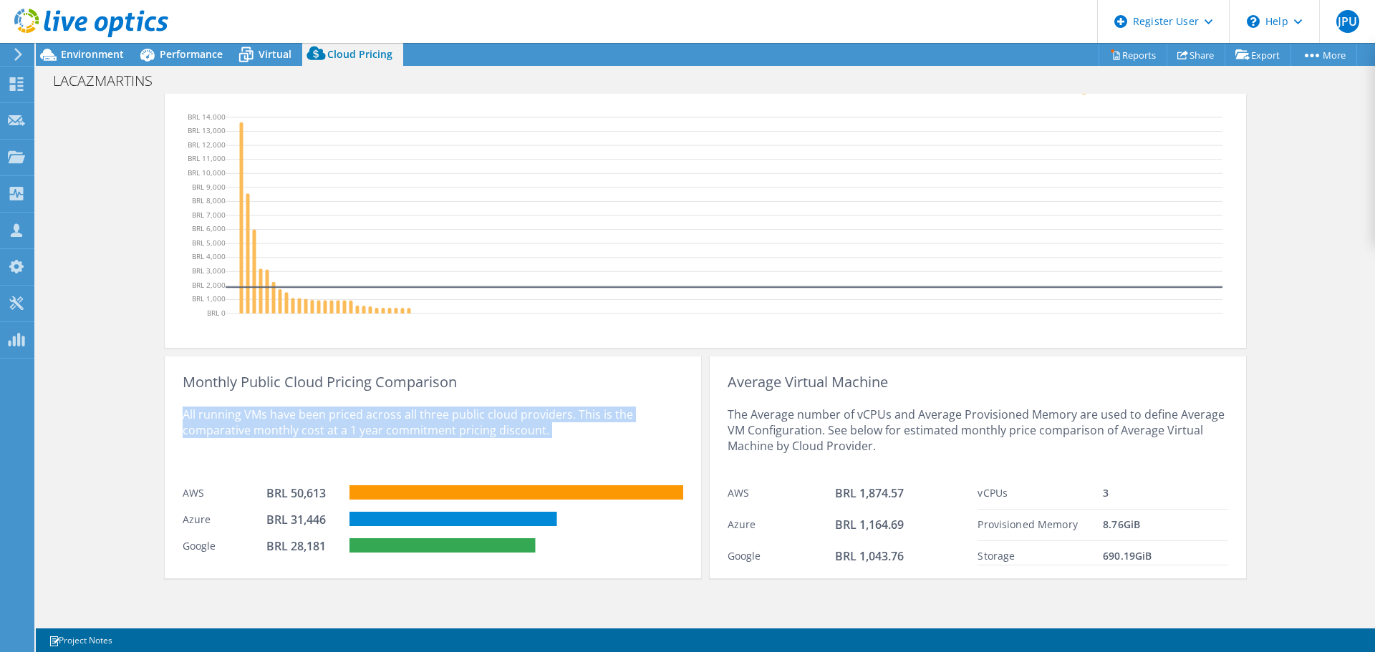
click at [378, 429] on div "All running VMs have been priced across all three public cloud providers. This …" at bounding box center [433, 434] width 501 height 88
click at [284, 435] on div "All running VMs have been priced across all three public cloud providers. This …" at bounding box center [433, 434] width 501 height 88
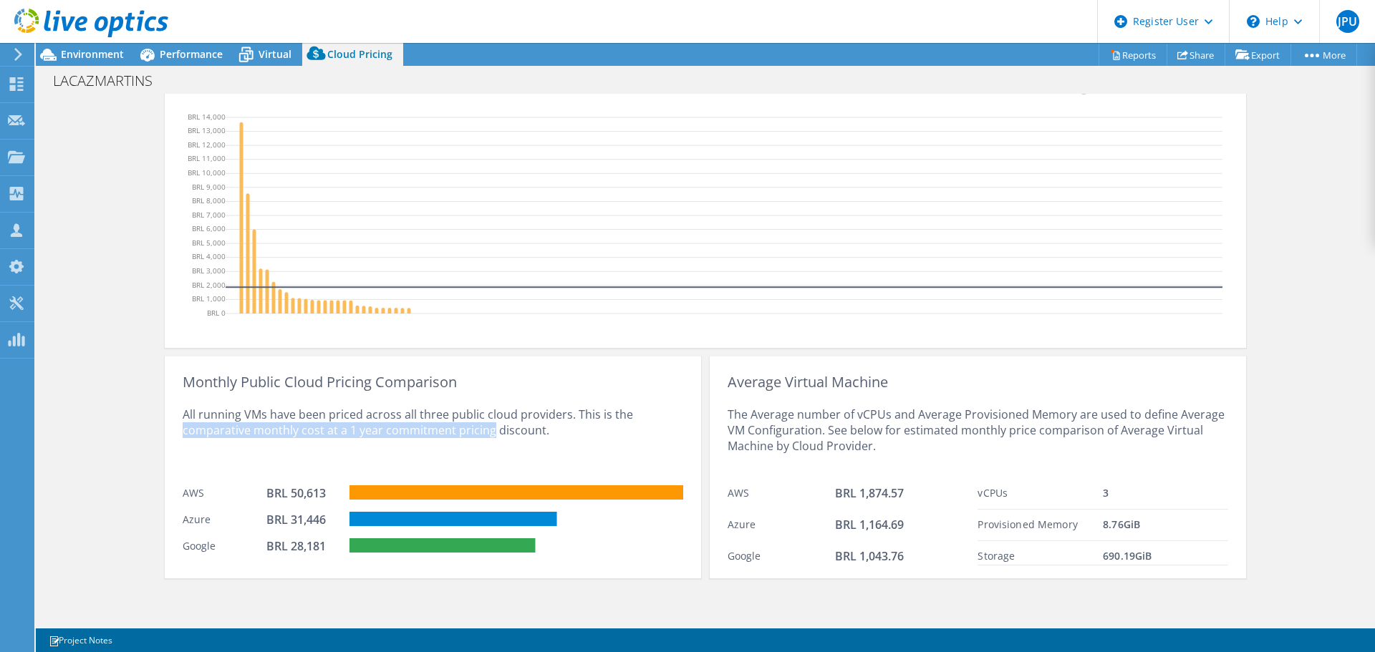
drag, startPoint x: 180, startPoint y: 430, endPoint x: 485, endPoint y: 443, distance: 306.1
click at [485, 443] on div "All running VMs have been priced across all three public cloud providers. This …" at bounding box center [433, 434] width 501 height 88
click at [565, 436] on div "All running VMs have been priced across all three public cloud providers. This …" at bounding box center [433, 434] width 501 height 88
drag, startPoint x: 974, startPoint y: 556, endPoint x: 1169, endPoint y: 549, distance: 195.6
click at [1169, 549] on div "Storage 690.19 GiB" at bounding box center [1102, 553] width 251 height 24
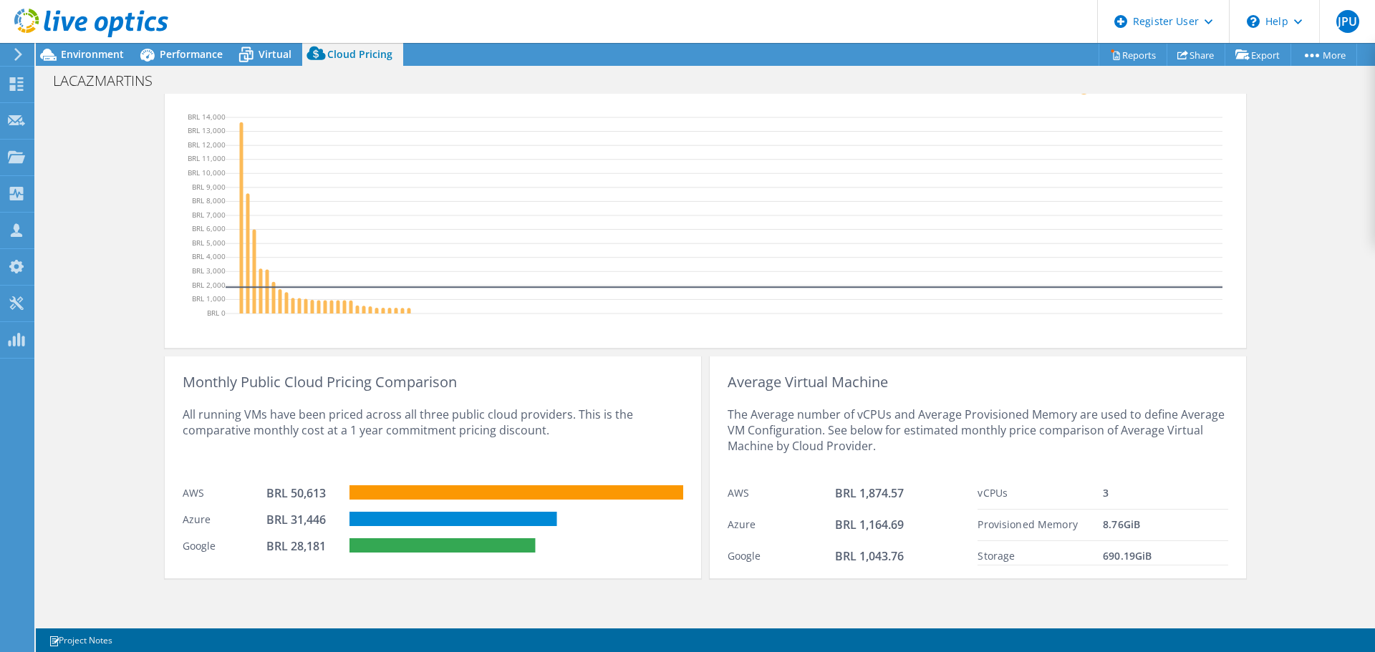
click at [1212, 542] on div "Storage 690.19 GiB" at bounding box center [1102, 553] width 251 height 24
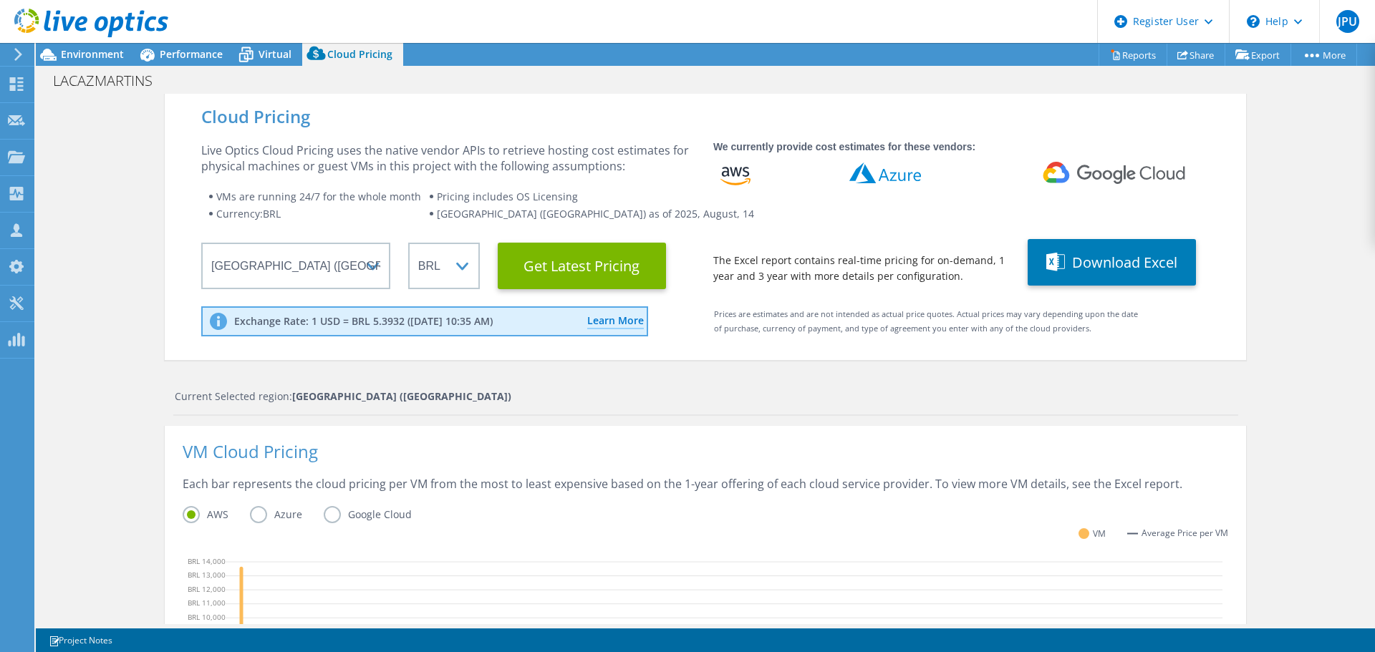
scroll to position [143, 0]
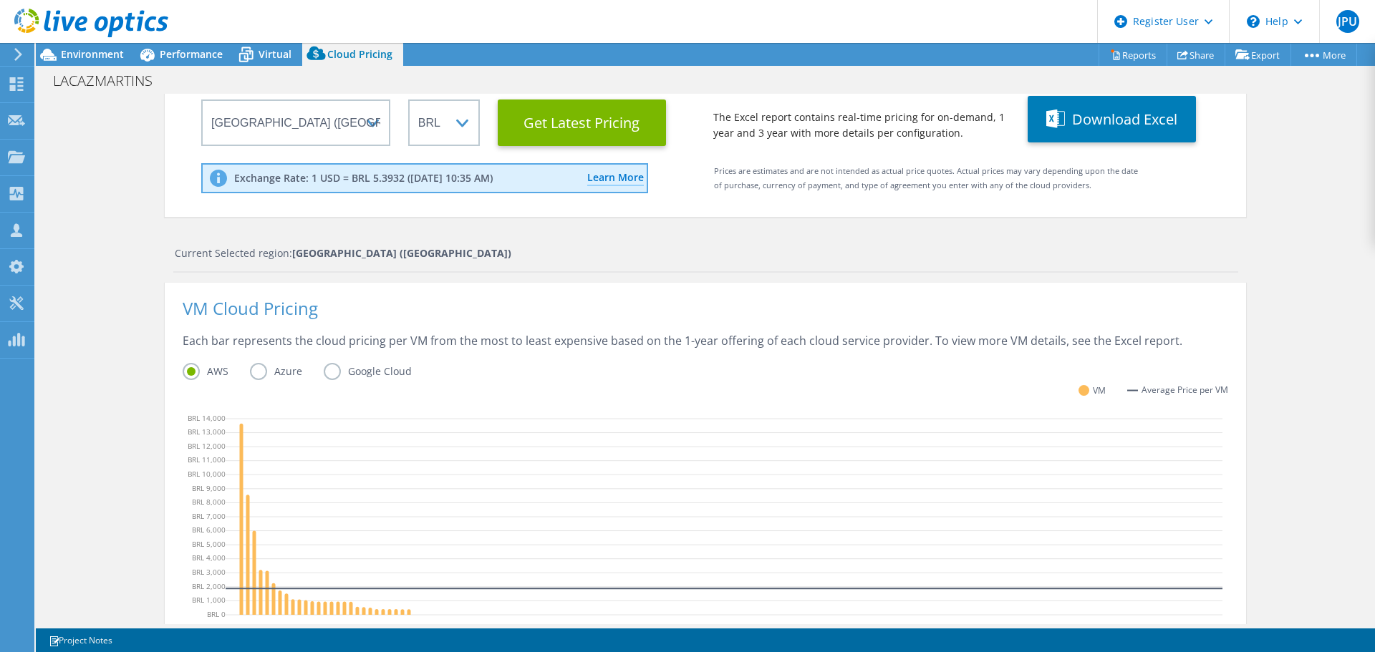
click at [250, 369] on label "Azure" at bounding box center [287, 371] width 74 height 17
click at [0, 0] on input "Azure" at bounding box center [0, 0] width 0 height 0
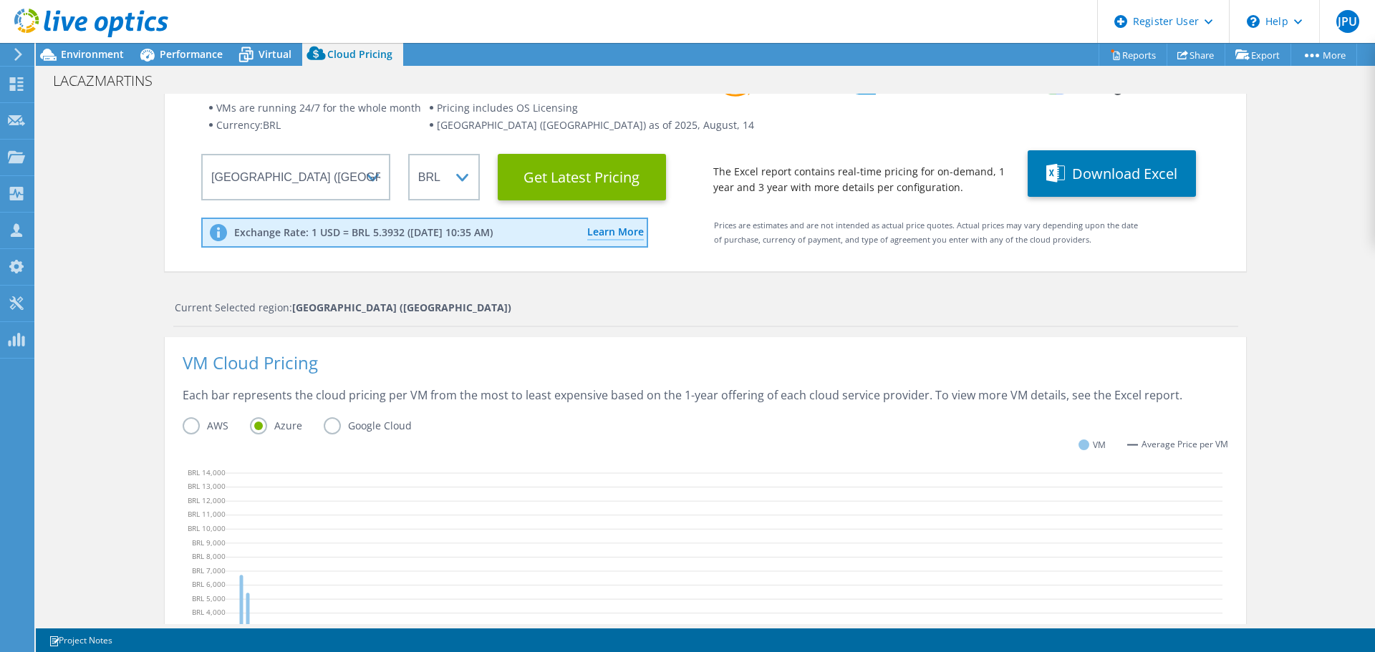
scroll to position [87, 0]
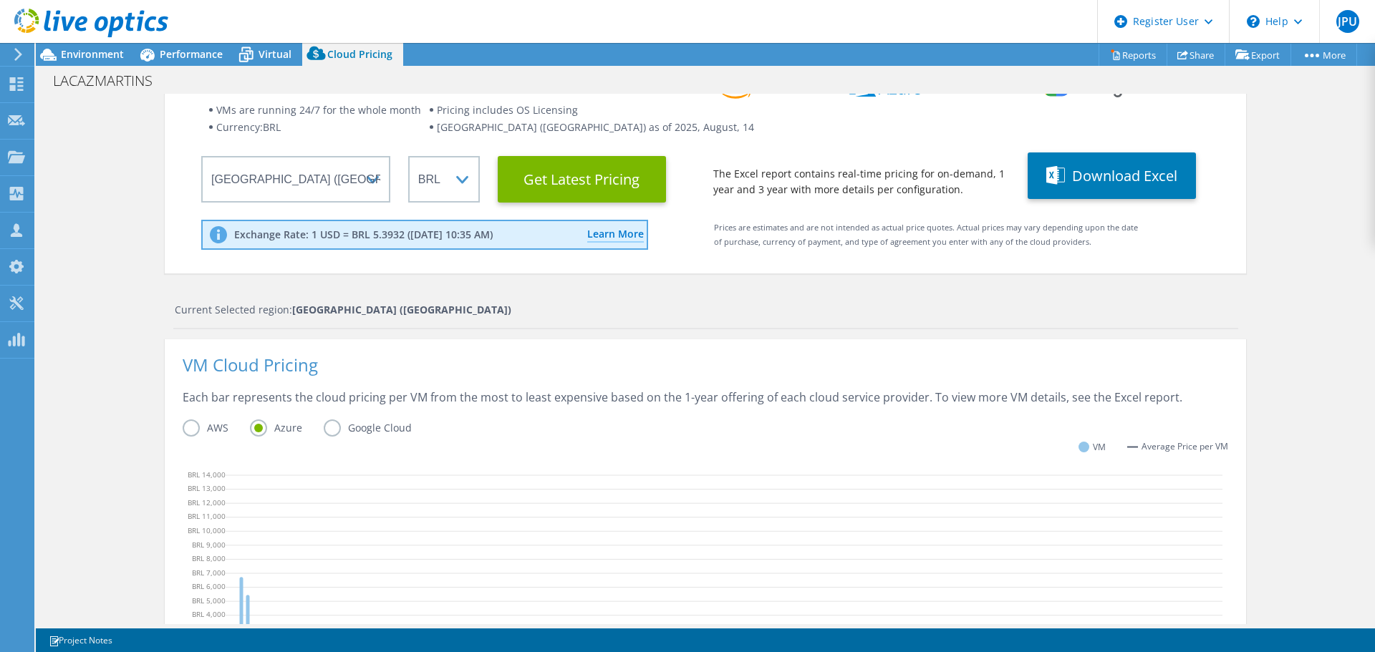
click at [188, 420] on label "AWS" at bounding box center [216, 428] width 67 height 17
click at [0, 0] on input "AWS" at bounding box center [0, 0] width 0 height 0
click at [259, 426] on label "Azure" at bounding box center [287, 428] width 74 height 17
click at [0, 0] on input "Azure" at bounding box center [0, 0] width 0 height 0
click at [332, 431] on label "Google Cloud" at bounding box center [379, 428] width 110 height 17
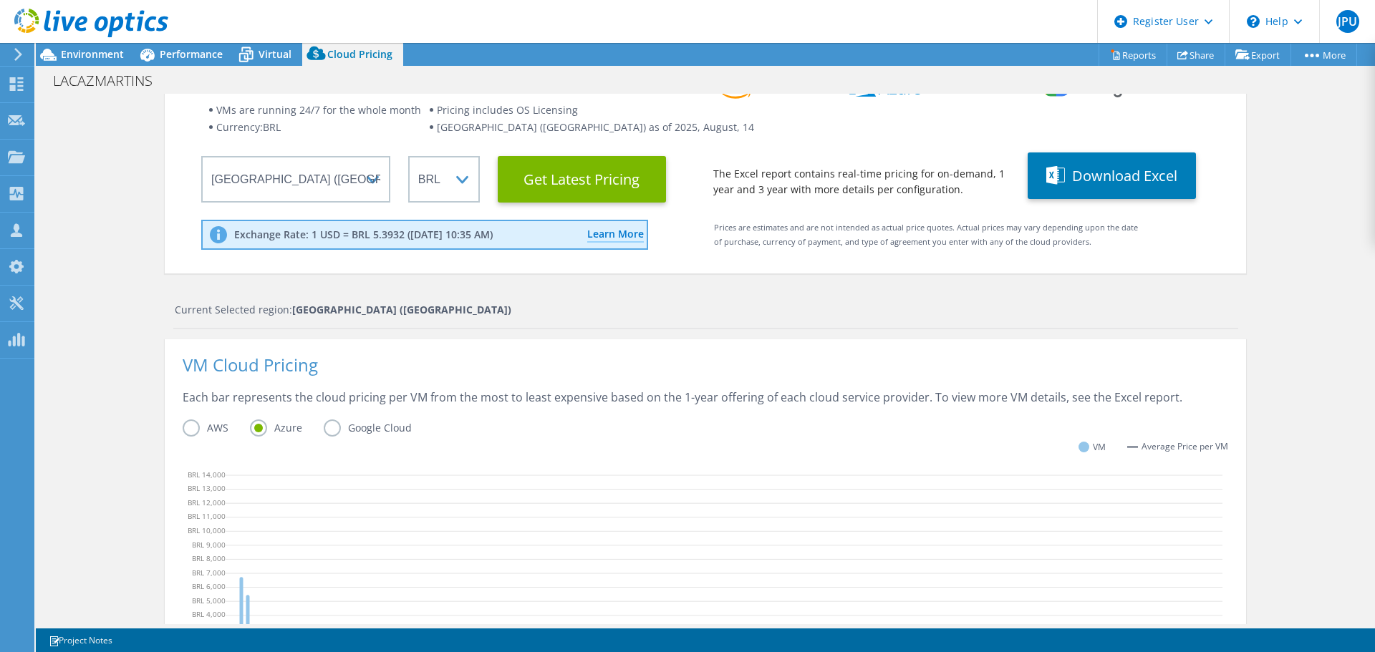
click at [0, 0] on input "Google Cloud" at bounding box center [0, 0] width 0 height 0
click at [252, 430] on label "Azure" at bounding box center [287, 428] width 74 height 17
click at [0, 0] on input "Azure" at bounding box center [0, 0] width 0 height 0
click at [196, 424] on label "AWS" at bounding box center [216, 428] width 67 height 17
click at [0, 0] on input "AWS" at bounding box center [0, 0] width 0 height 0
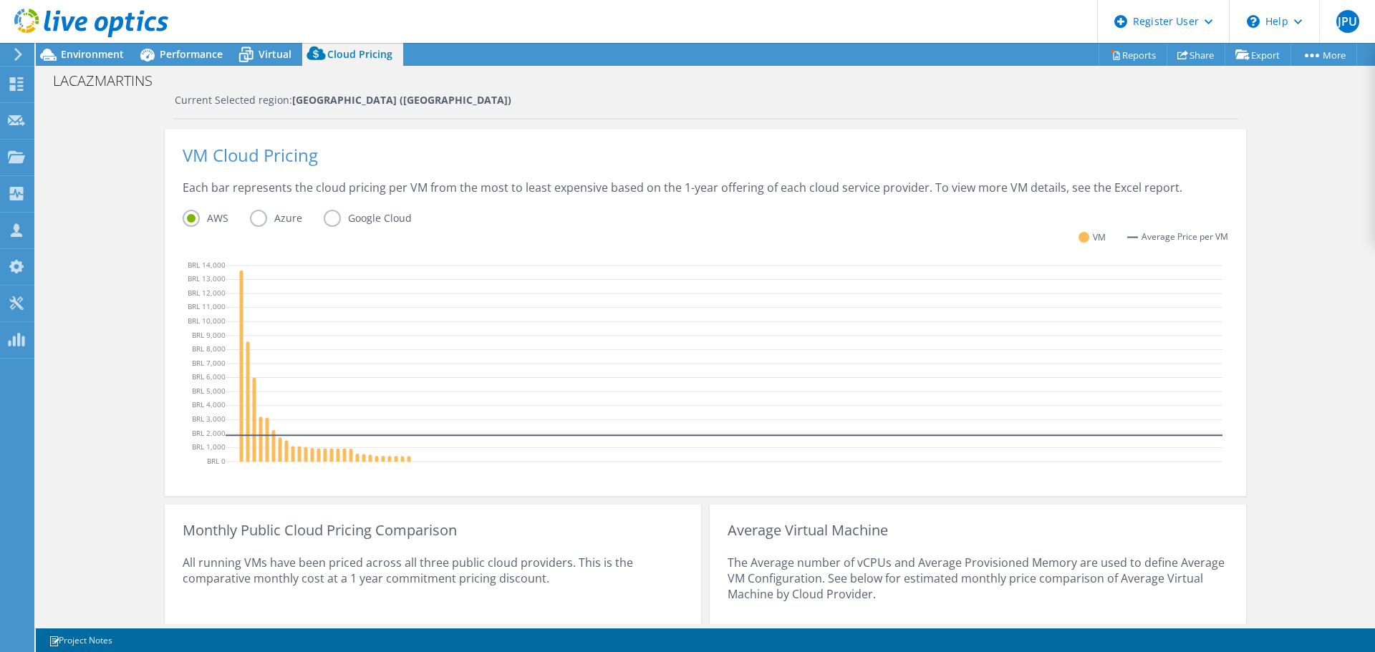
scroll to position [445, 0]
